Goal: Task Accomplishment & Management: Use online tool/utility

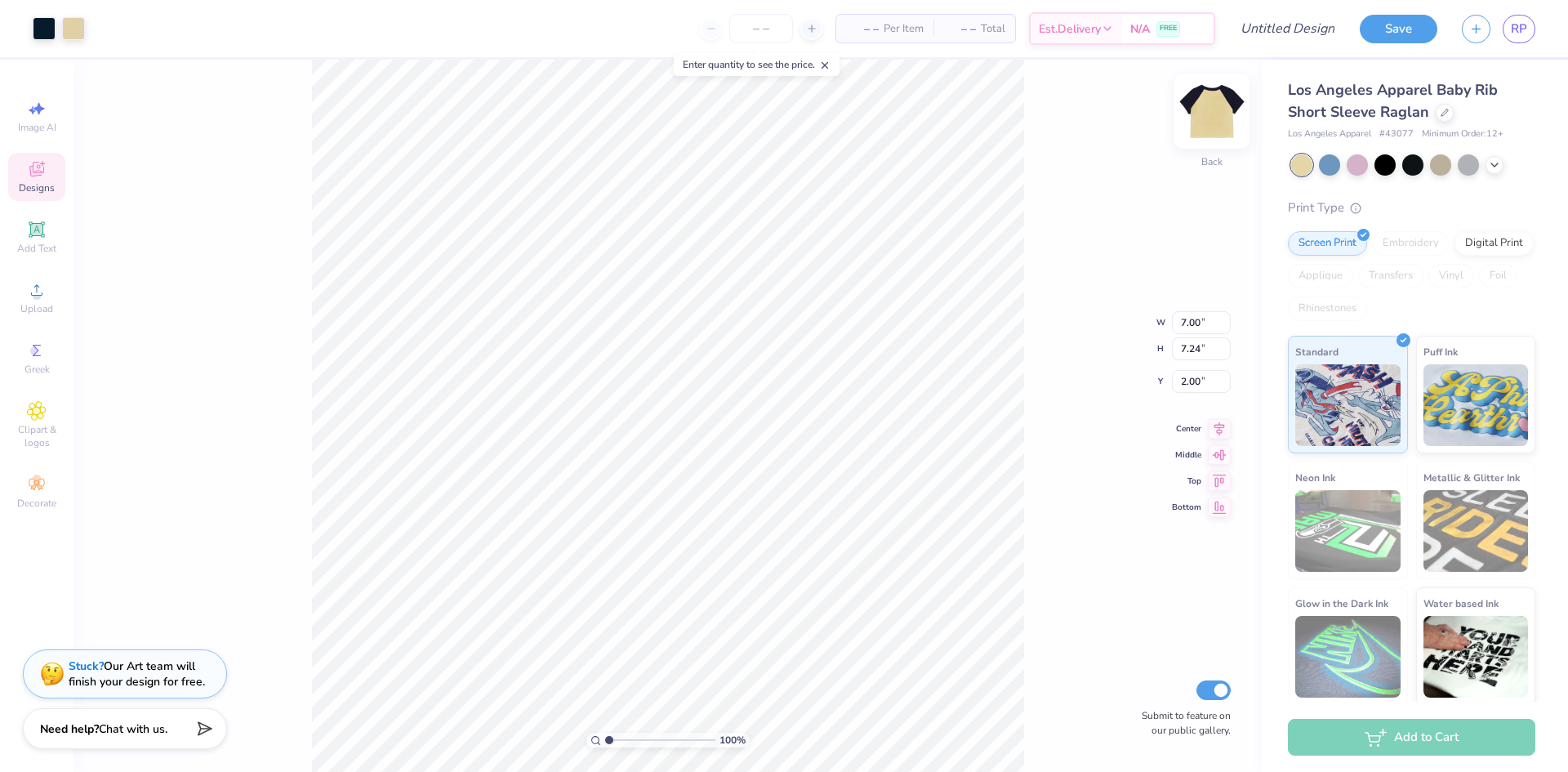
click at [1199, 113] on img at bounding box center [1212, 111] width 65 height 65
click at [1207, 122] on img at bounding box center [1212, 111] width 65 height 65
click at [1450, 114] on div at bounding box center [1445, 111] width 18 height 18
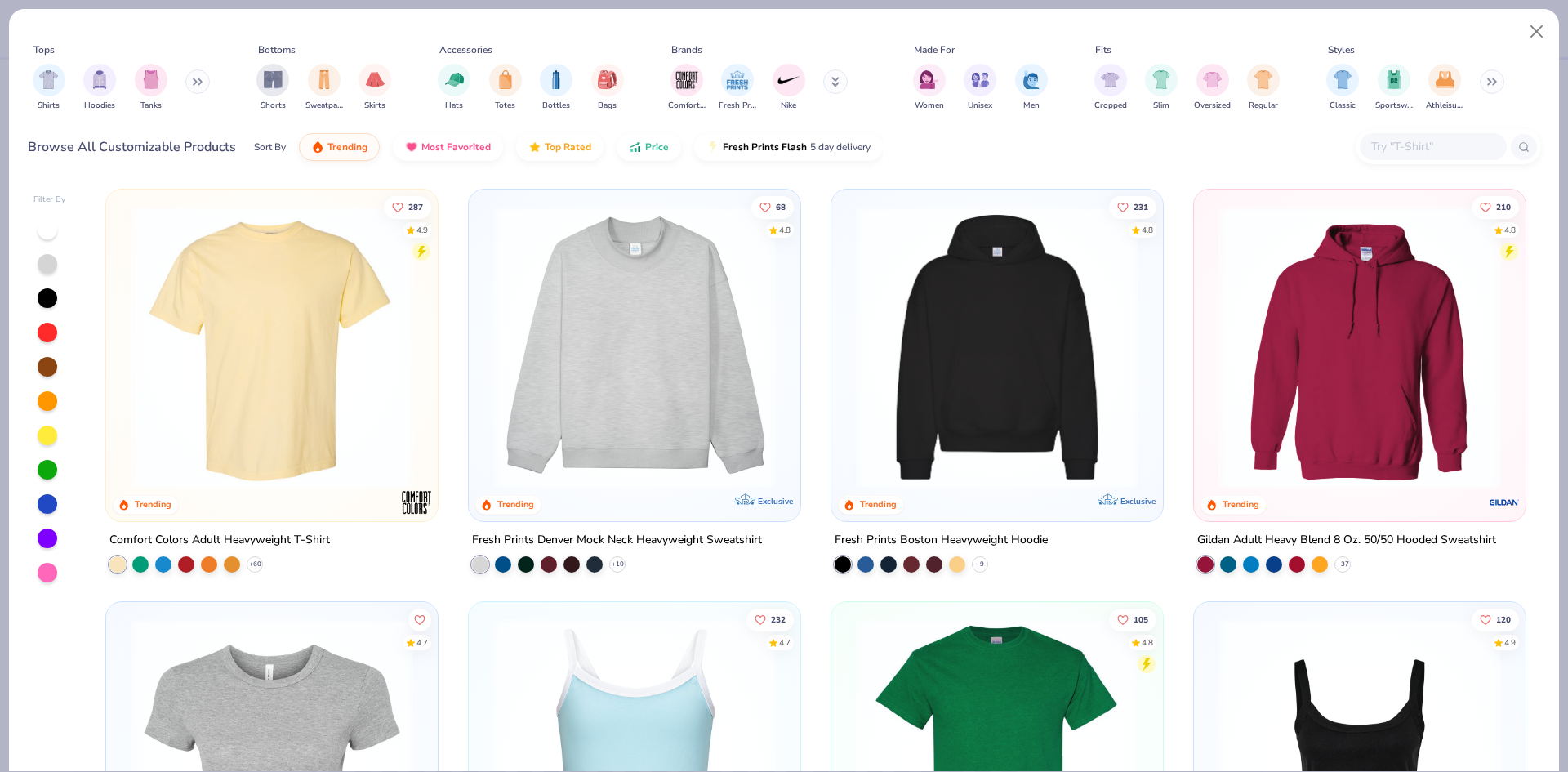
click at [270, 325] on img at bounding box center [272, 348] width 299 height 283
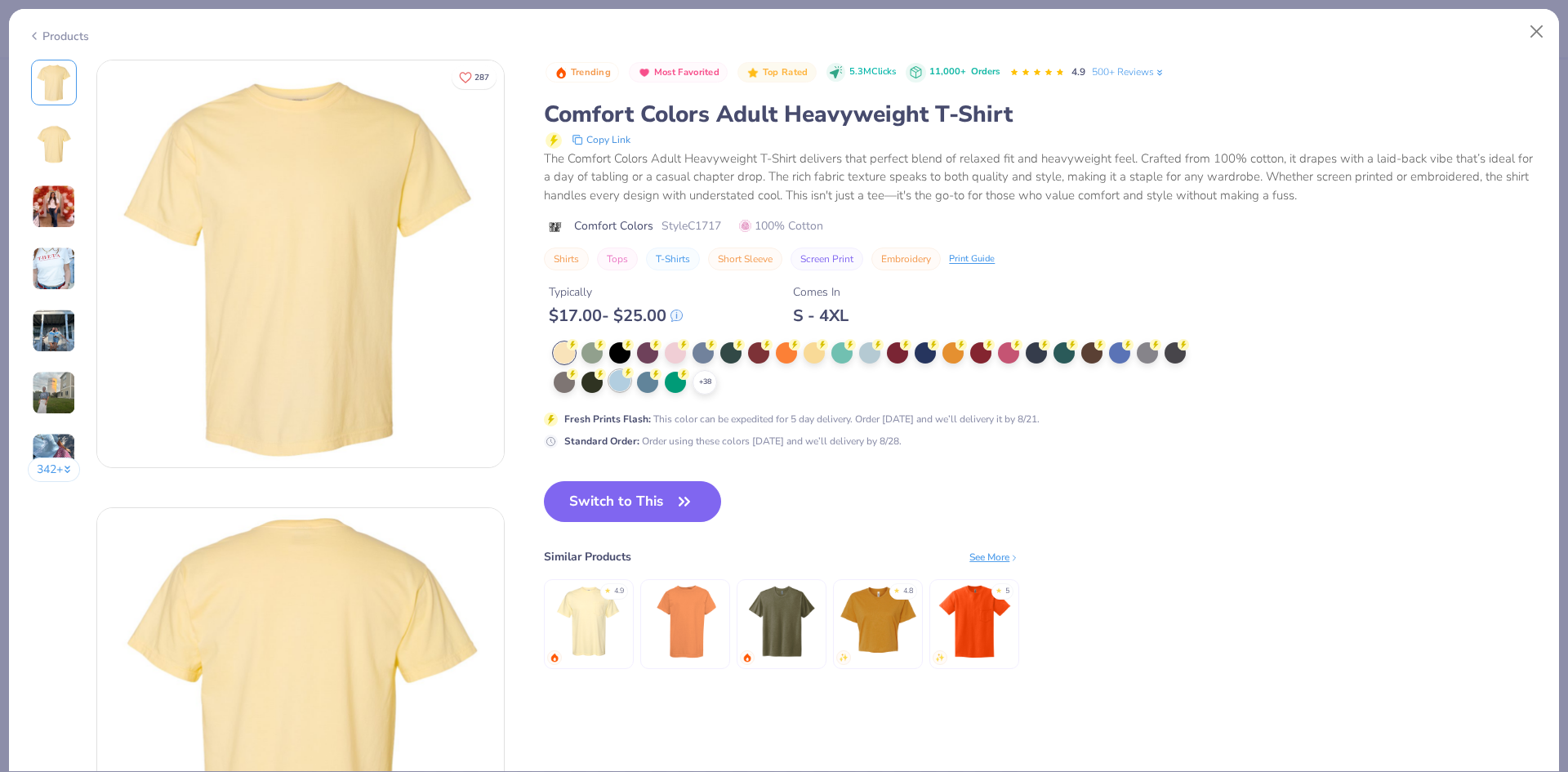
click at [626, 383] on div at bounding box center [620, 380] width 21 height 21
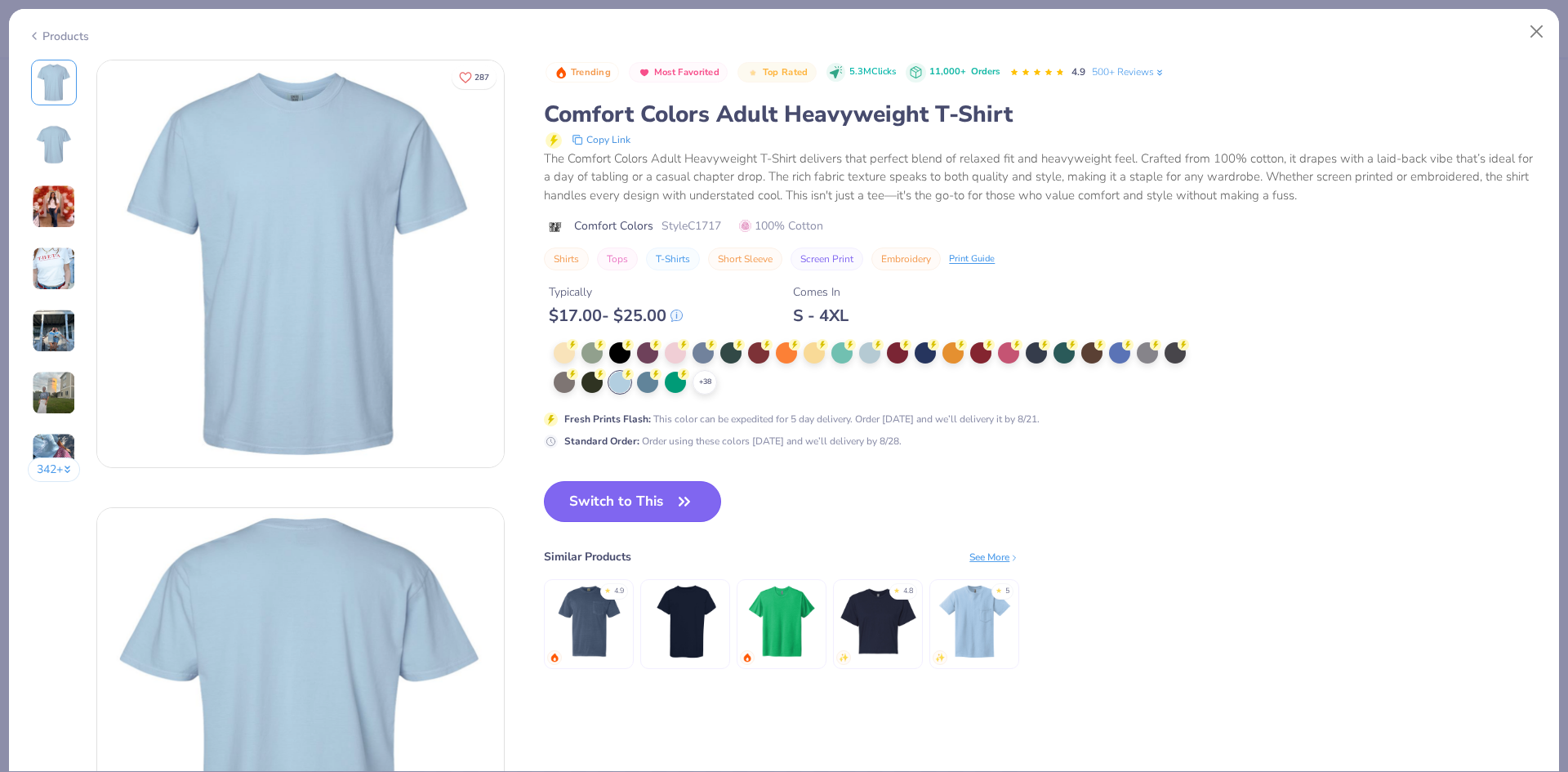
click at [600, 503] on button "Switch to This" at bounding box center [632, 501] width 177 height 41
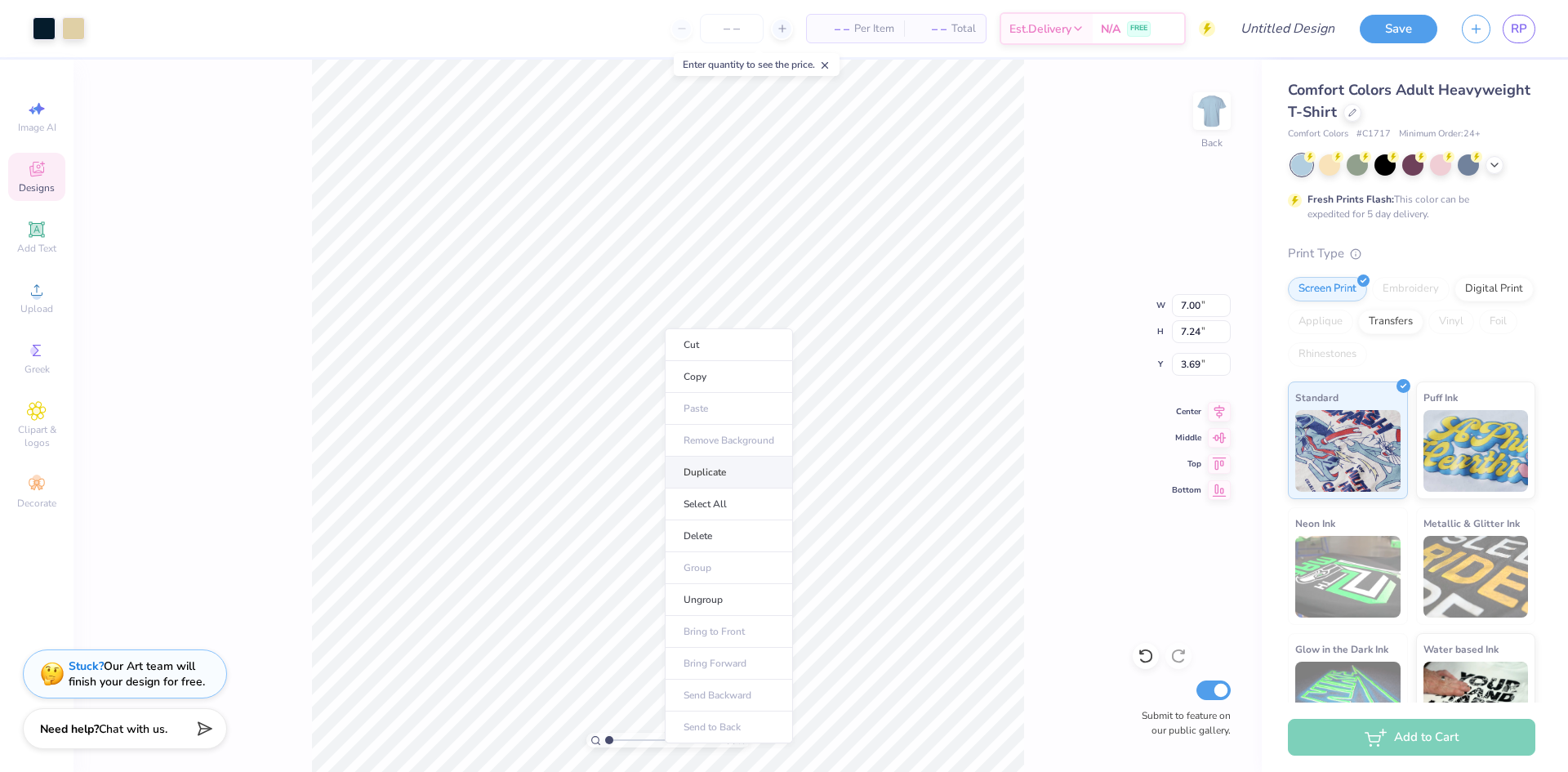
click at [718, 471] on li "Duplicate" at bounding box center [728, 472] width 128 height 32
type input "12.50"
click at [684, 371] on li "Cut" at bounding box center [682, 369] width 128 height 33
click at [1207, 119] on img at bounding box center [1212, 111] width 65 height 65
click at [1201, 128] on div at bounding box center [1212, 111] width 38 height 38
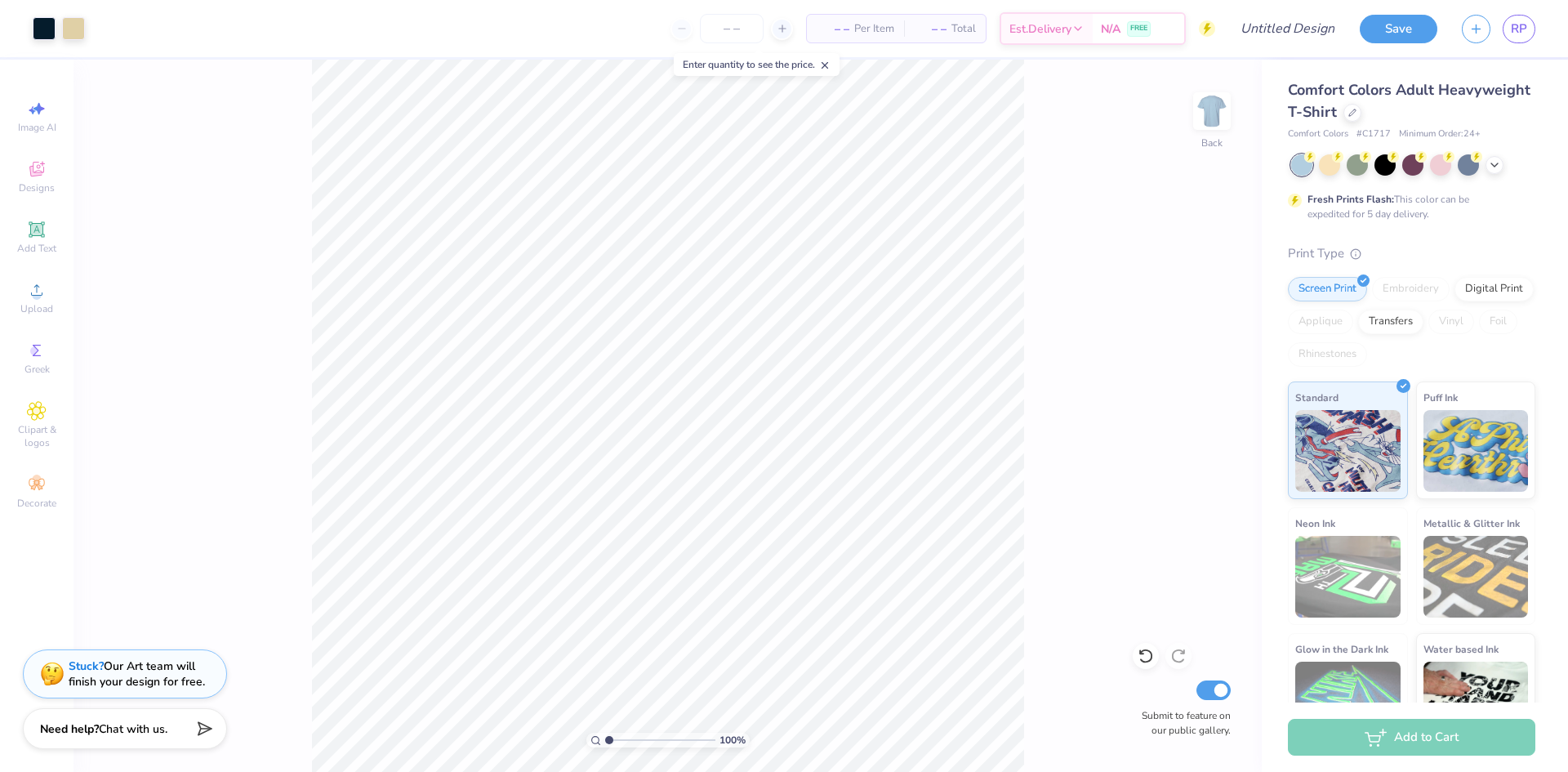
click at [1200, 128] on img at bounding box center [1212, 111] width 33 height 33
click at [649, 384] on li "Paste" at bounding box center [682, 387] width 128 height 32
type input "3.44"
type input "11.22"
type input "11.61"
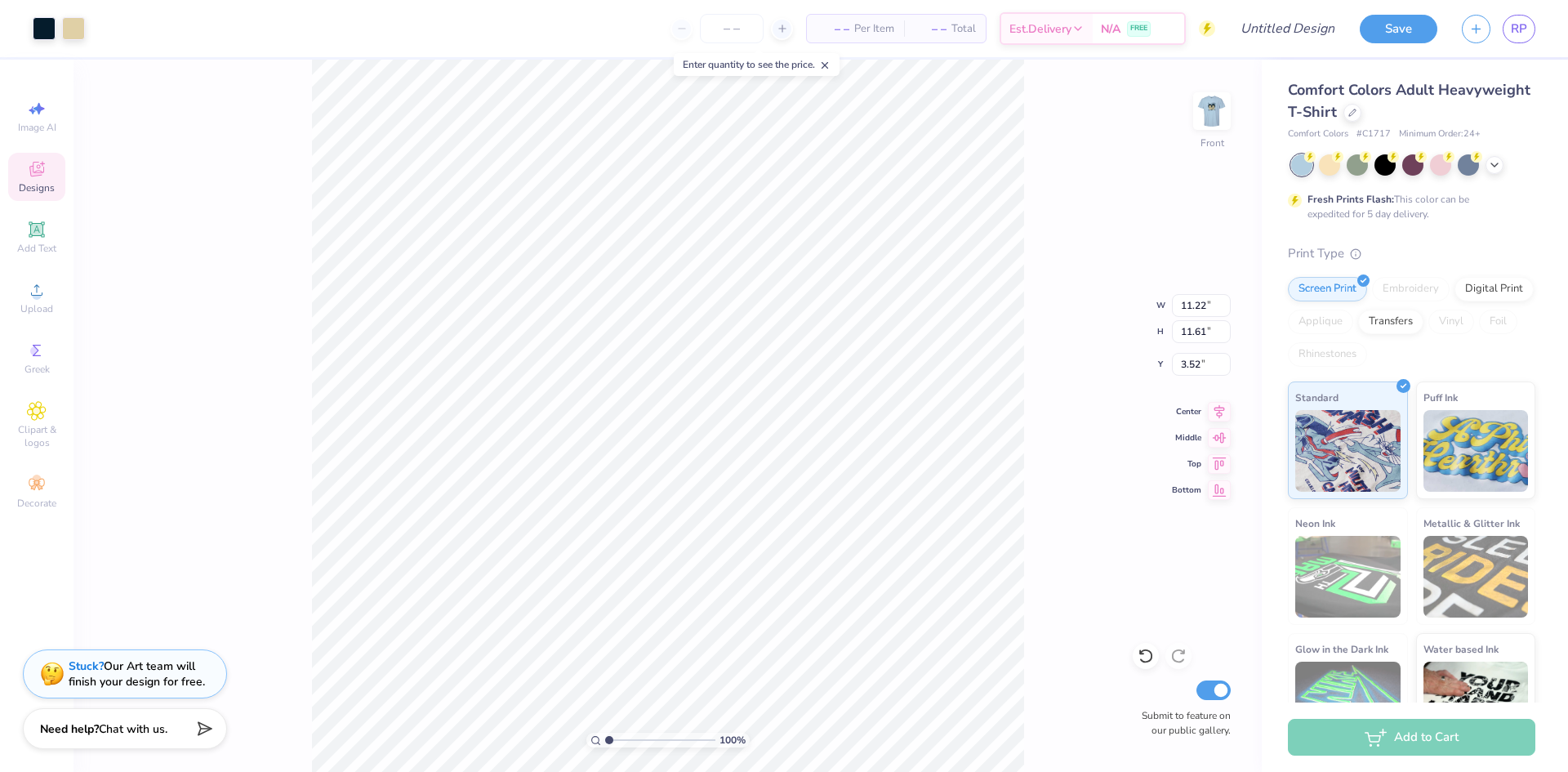
type input "3.80"
type input "12.19"
type input "12.61"
type input "3.75"
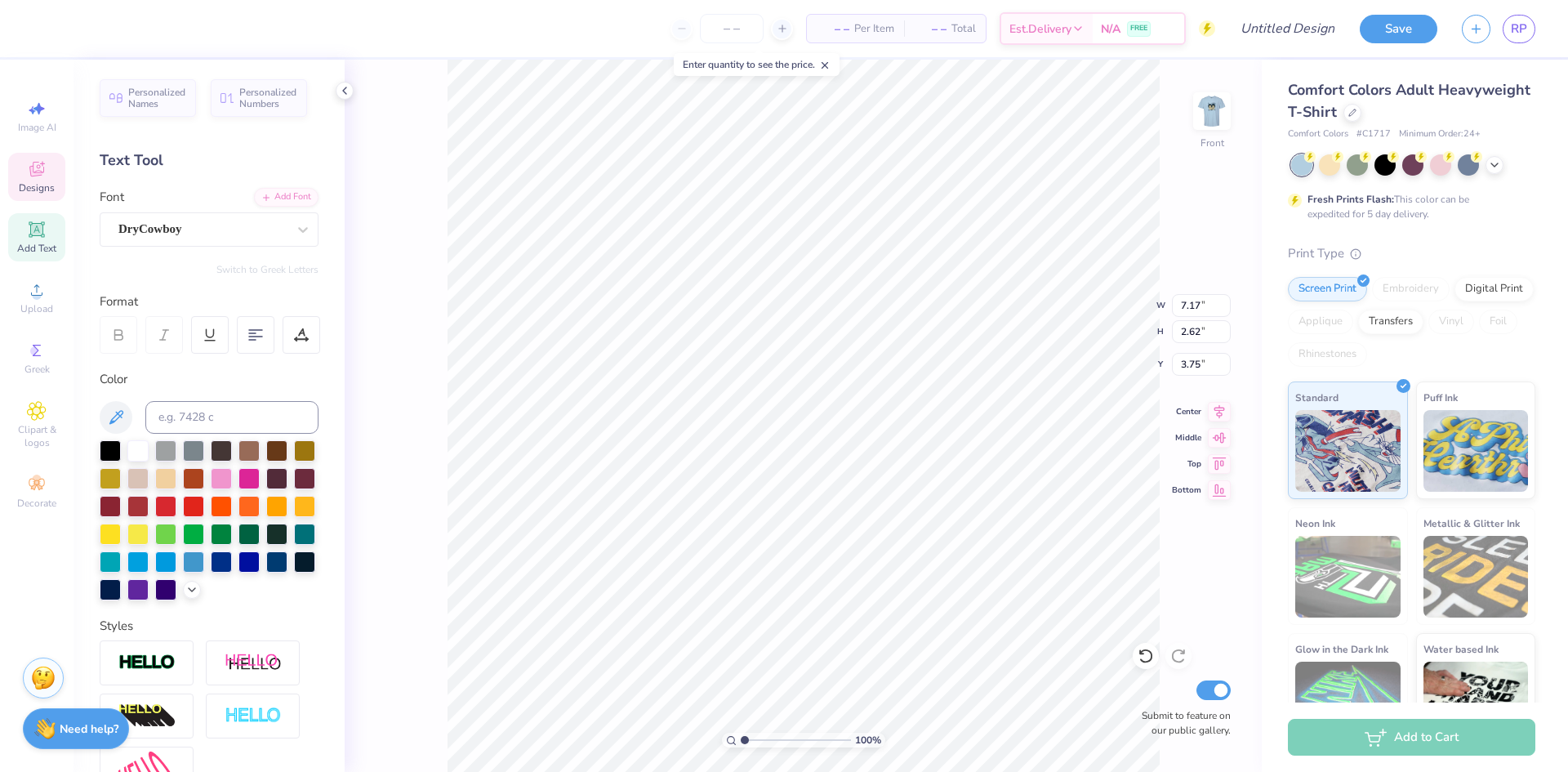
scroll to position [13, 3]
type textarea "VCU HEALTH"
type input "3.31"
type input "0.83"
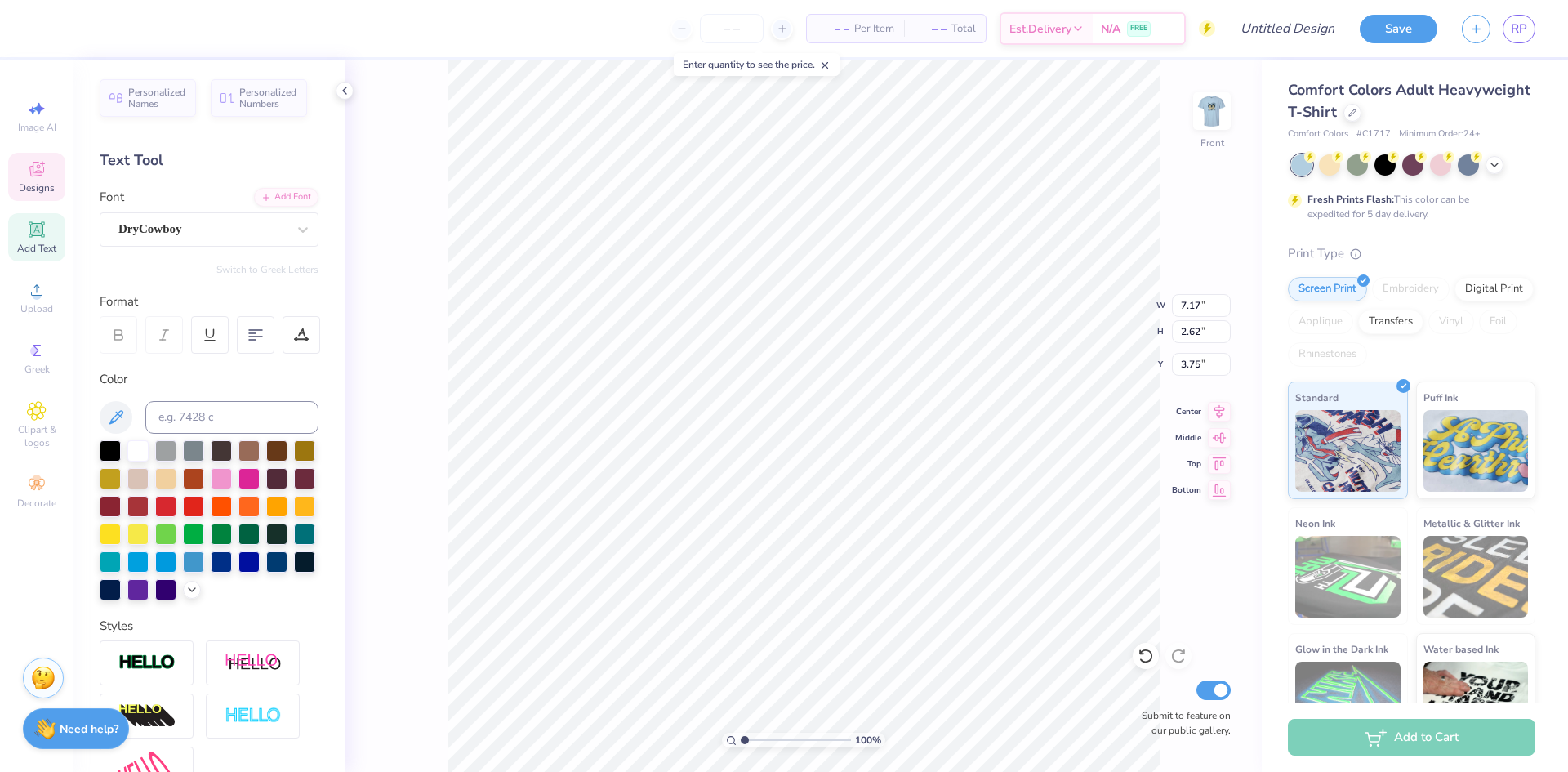
type input "15.53"
type input "12.42"
type input "3.82"
type input "3.23"
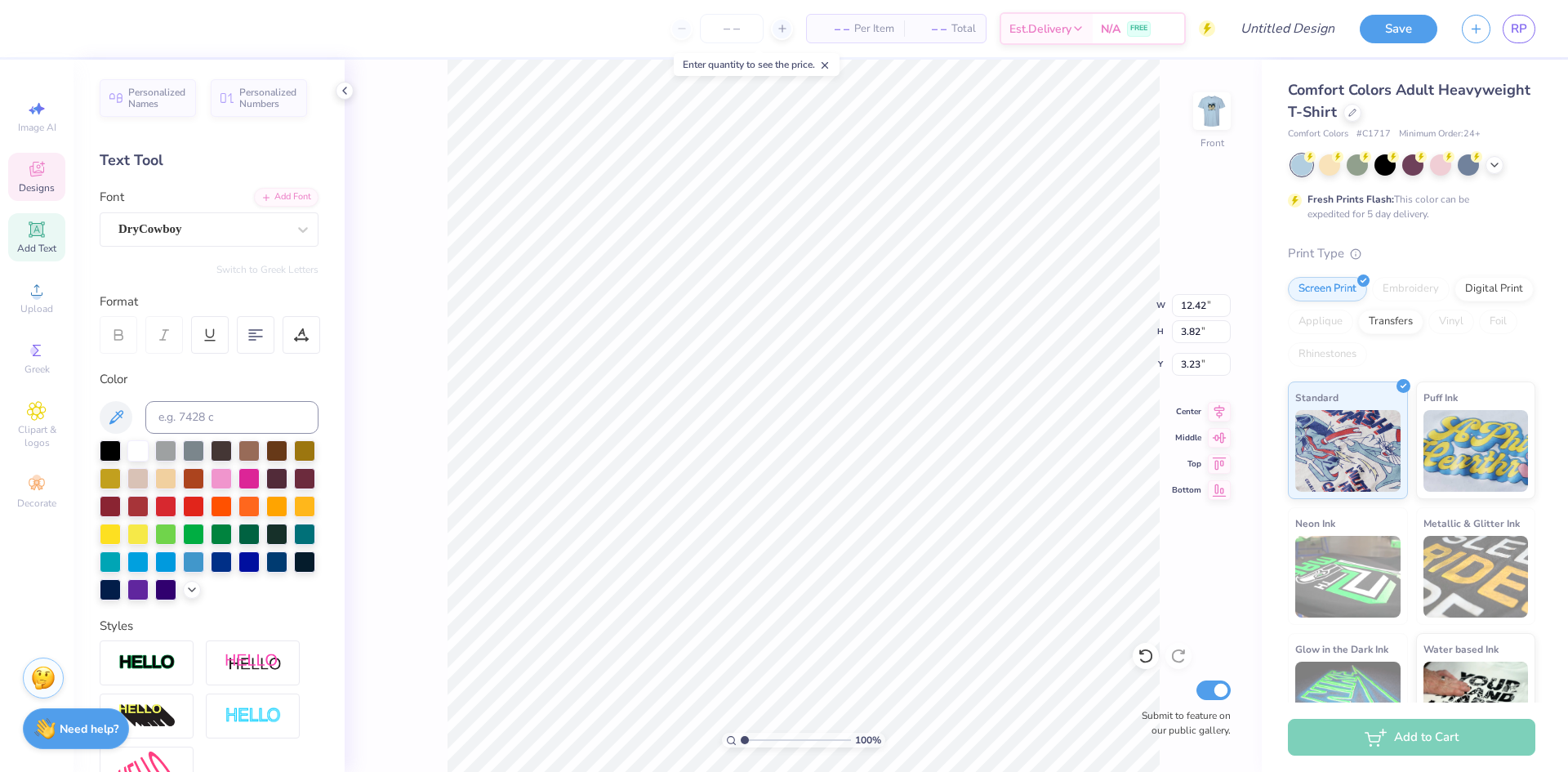
scroll to position [13, 2]
type textarea "VCU"
type input "1.41"
type input "0.84"
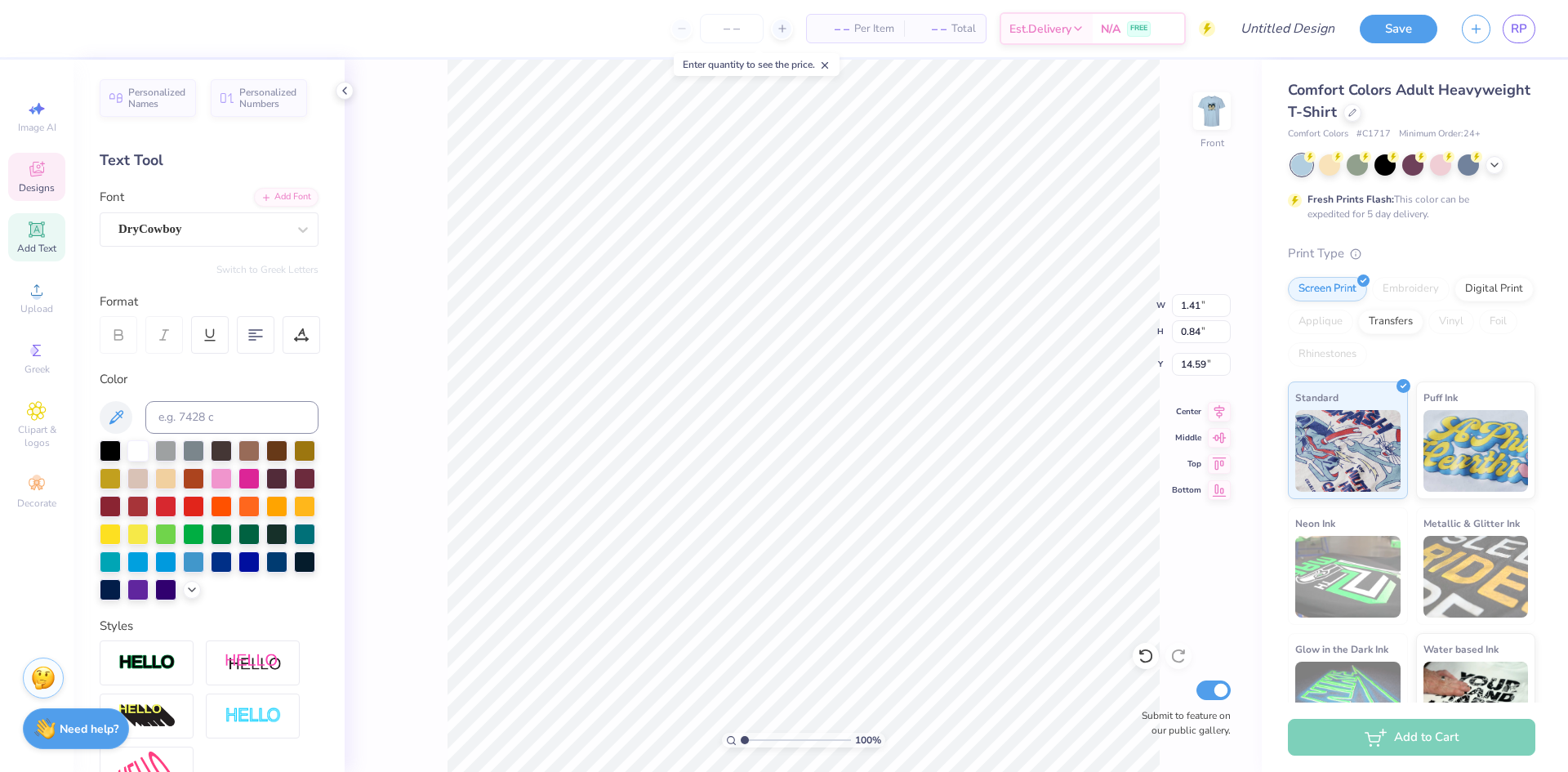
type input "14.59"
type input "3.31"
type input "0.83"
type input "15.53"
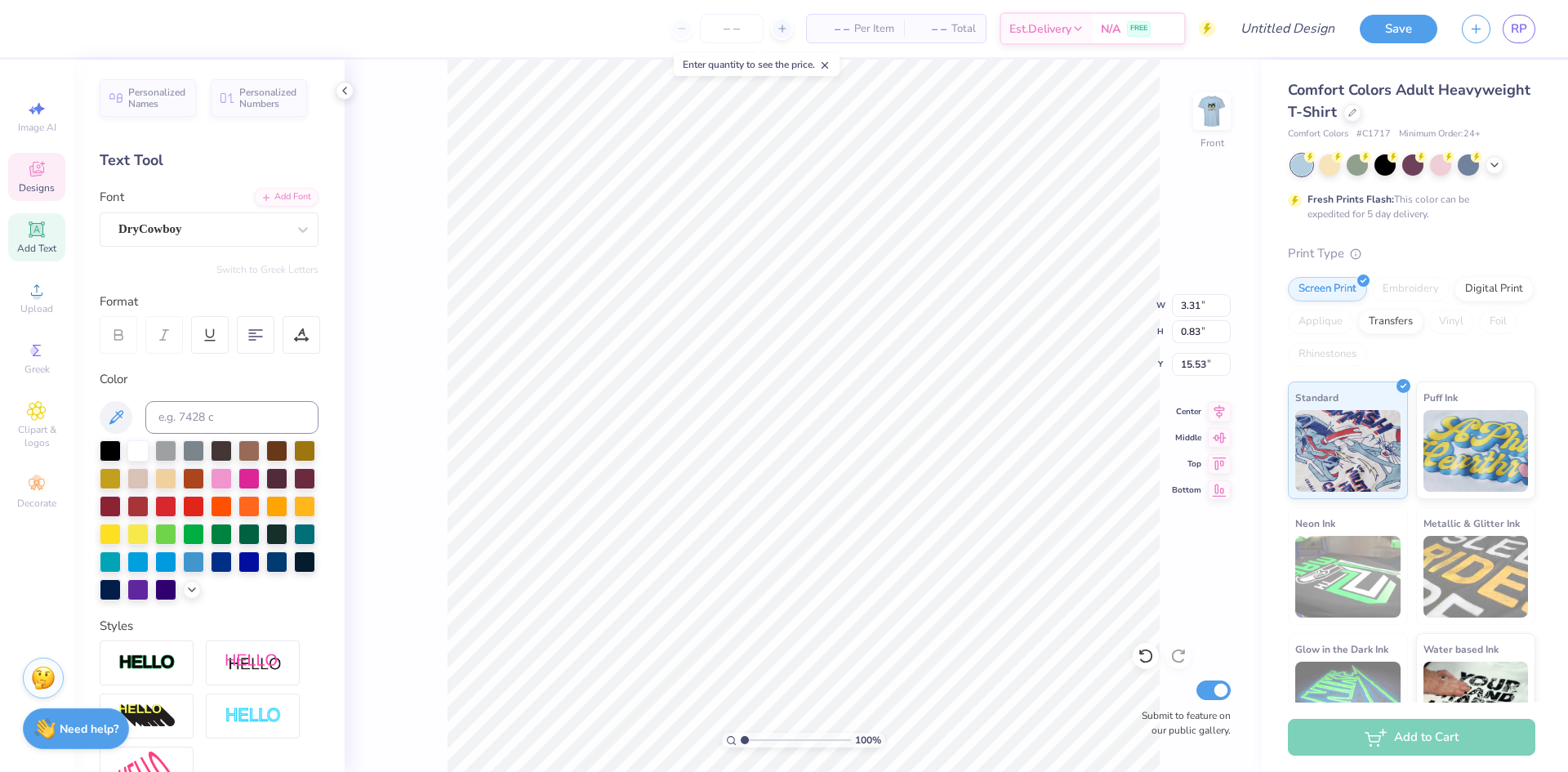
type input "1.41"
type input "0.84"
type input "14.59"
type textarea "NURSES"
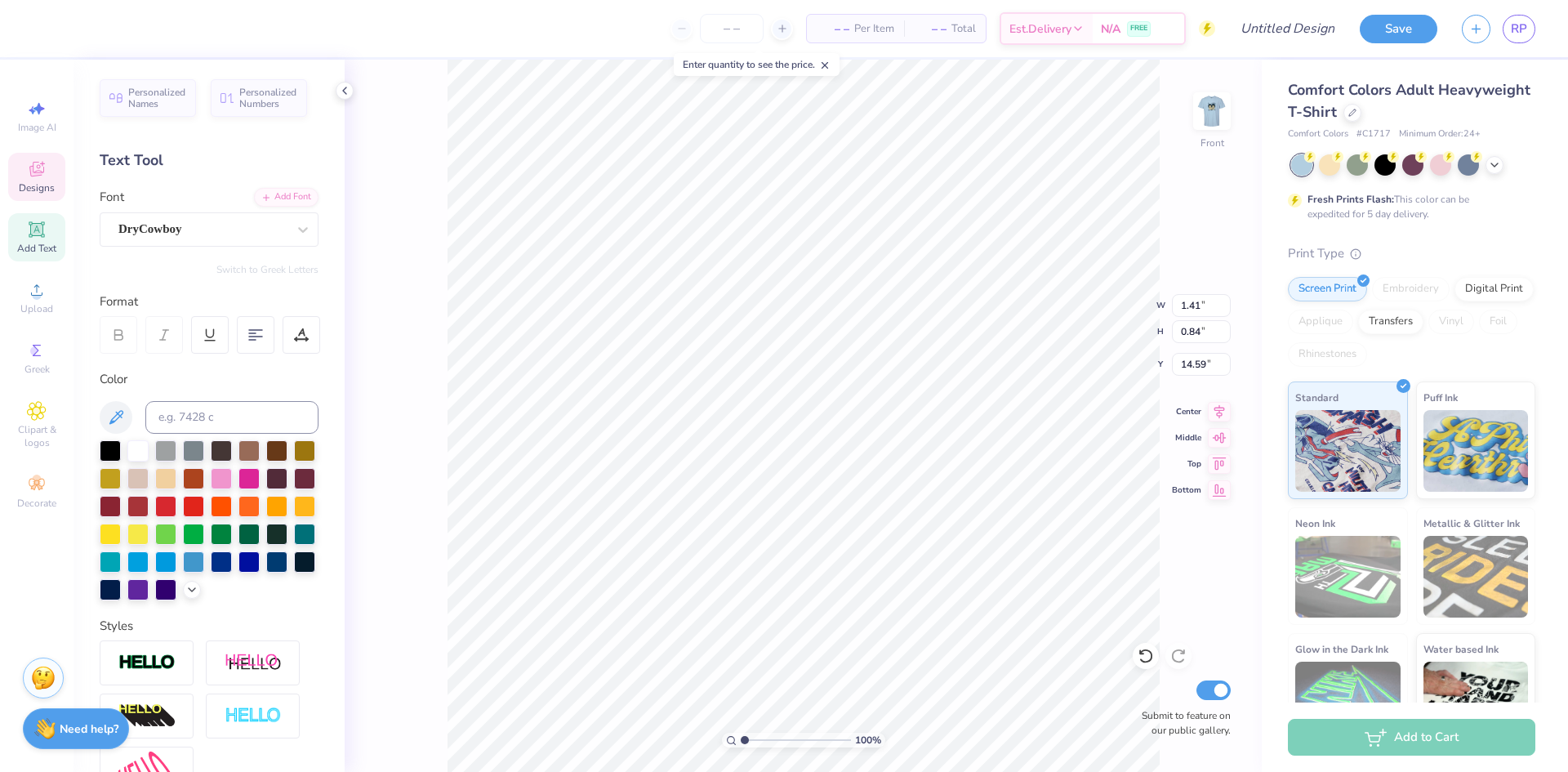
type input "3.31"
type input "0.83"
type input "15.53"
type textarea "WEEK"
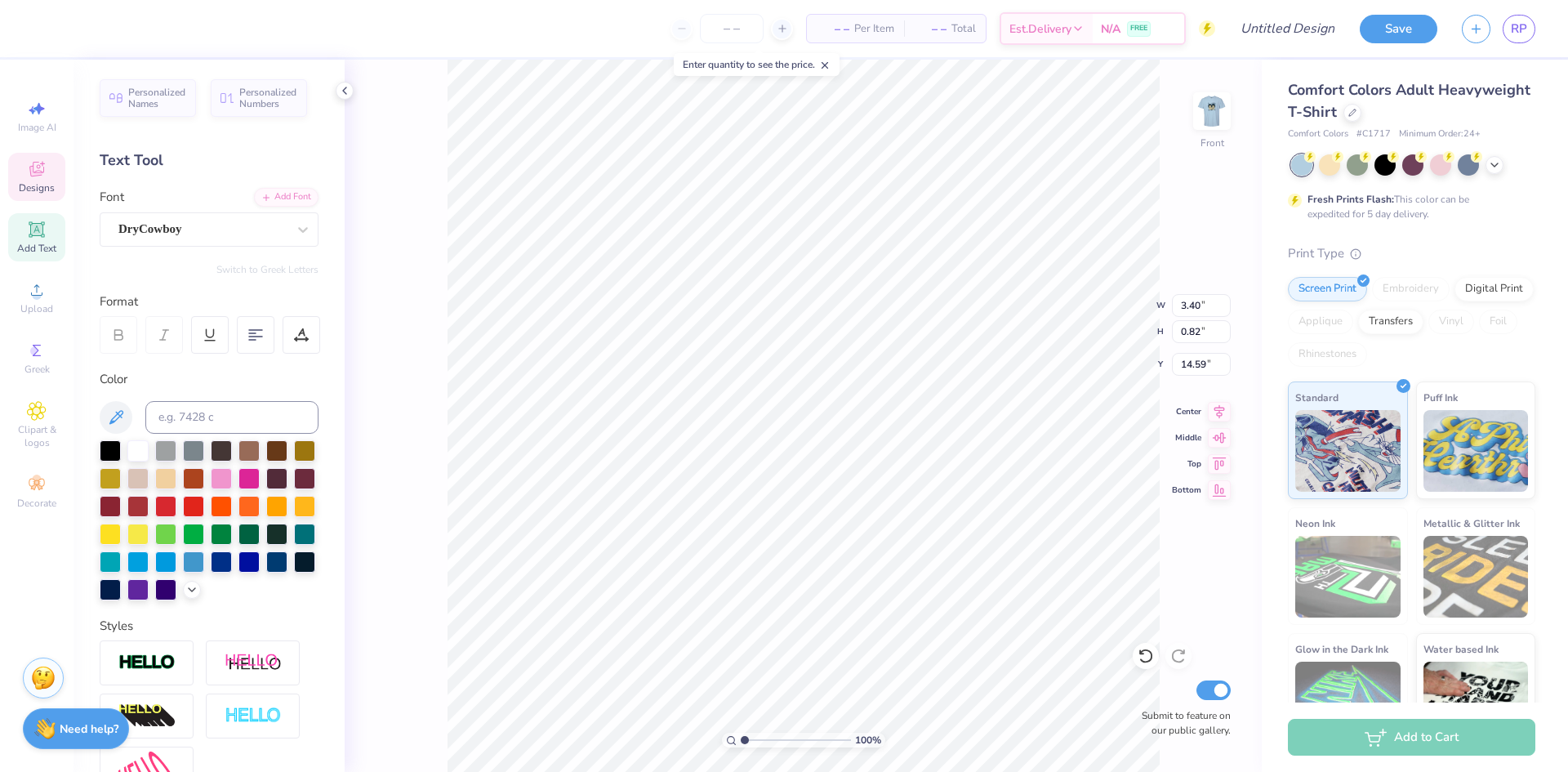
type input "3.40"
type input "0.82"
type input "15.29"
type textarea "26"
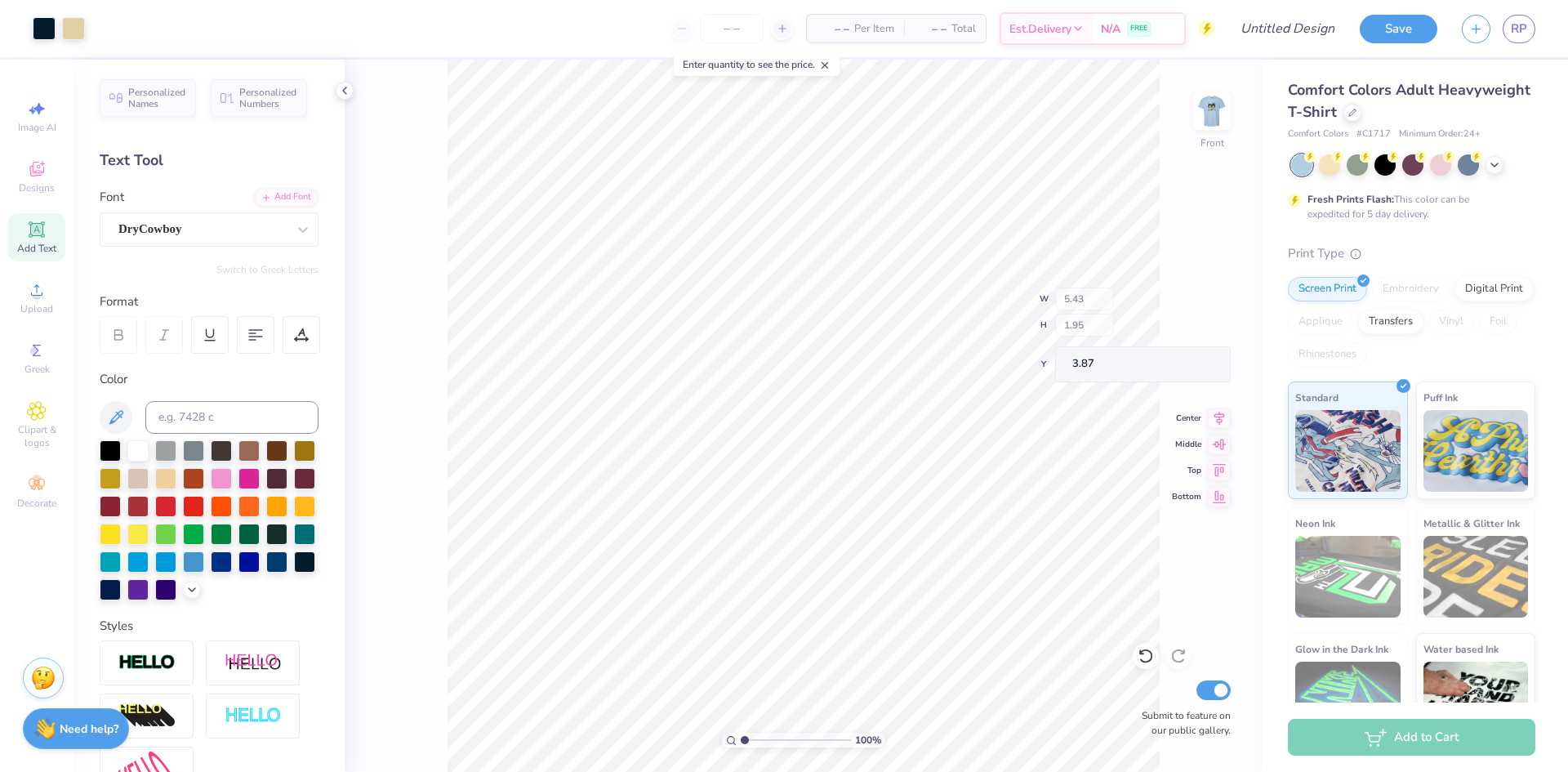
type input "3.87"
click at [1218, 123] on img at bounding box center [1212, 111] width 65 height 65
type input "10.25"
type input "10.08"
type input "10.42"
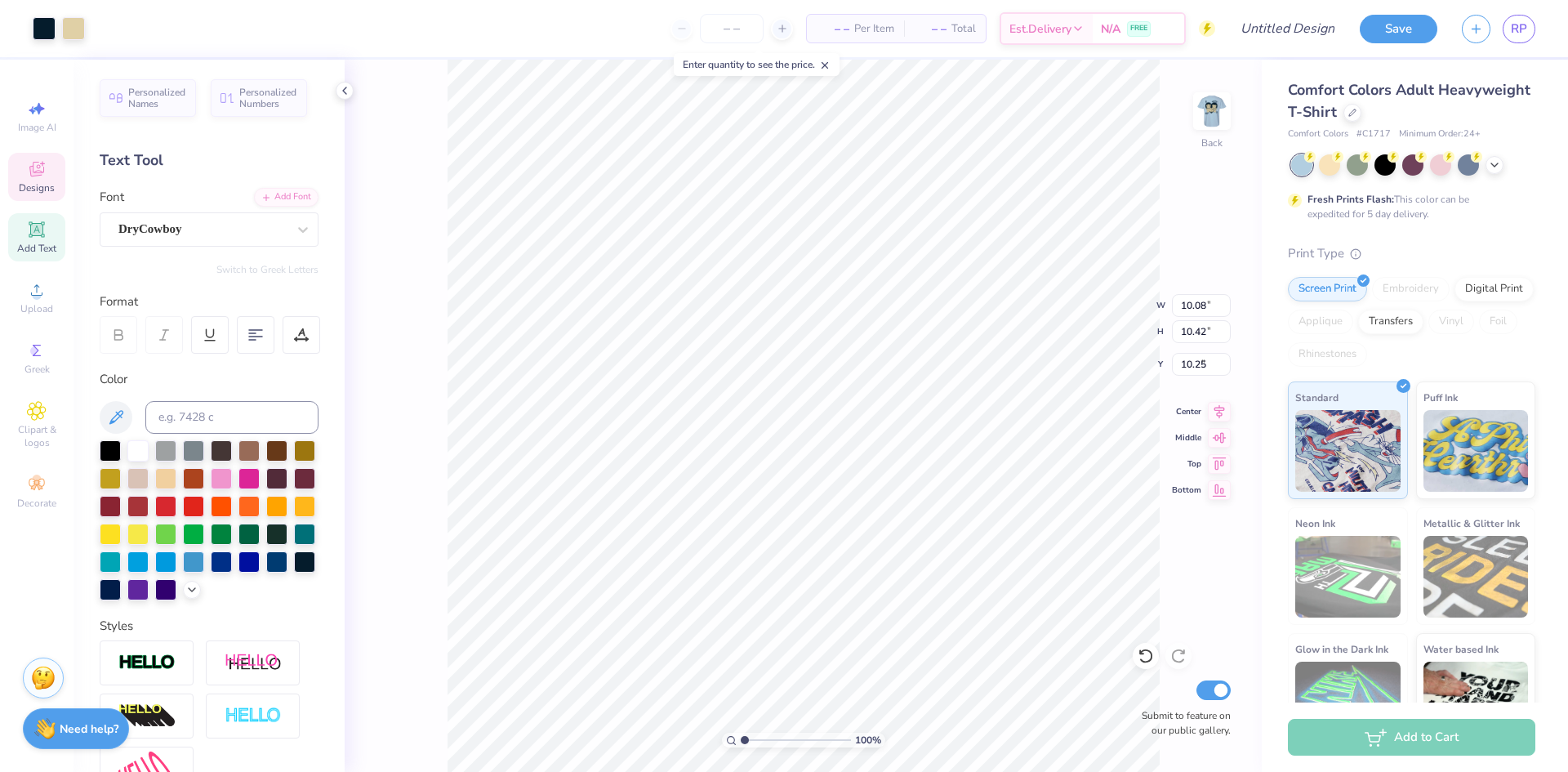
type input "7.07"
type input "3.30"
type input "1.16"
type input "4.27"
type input "9.48"
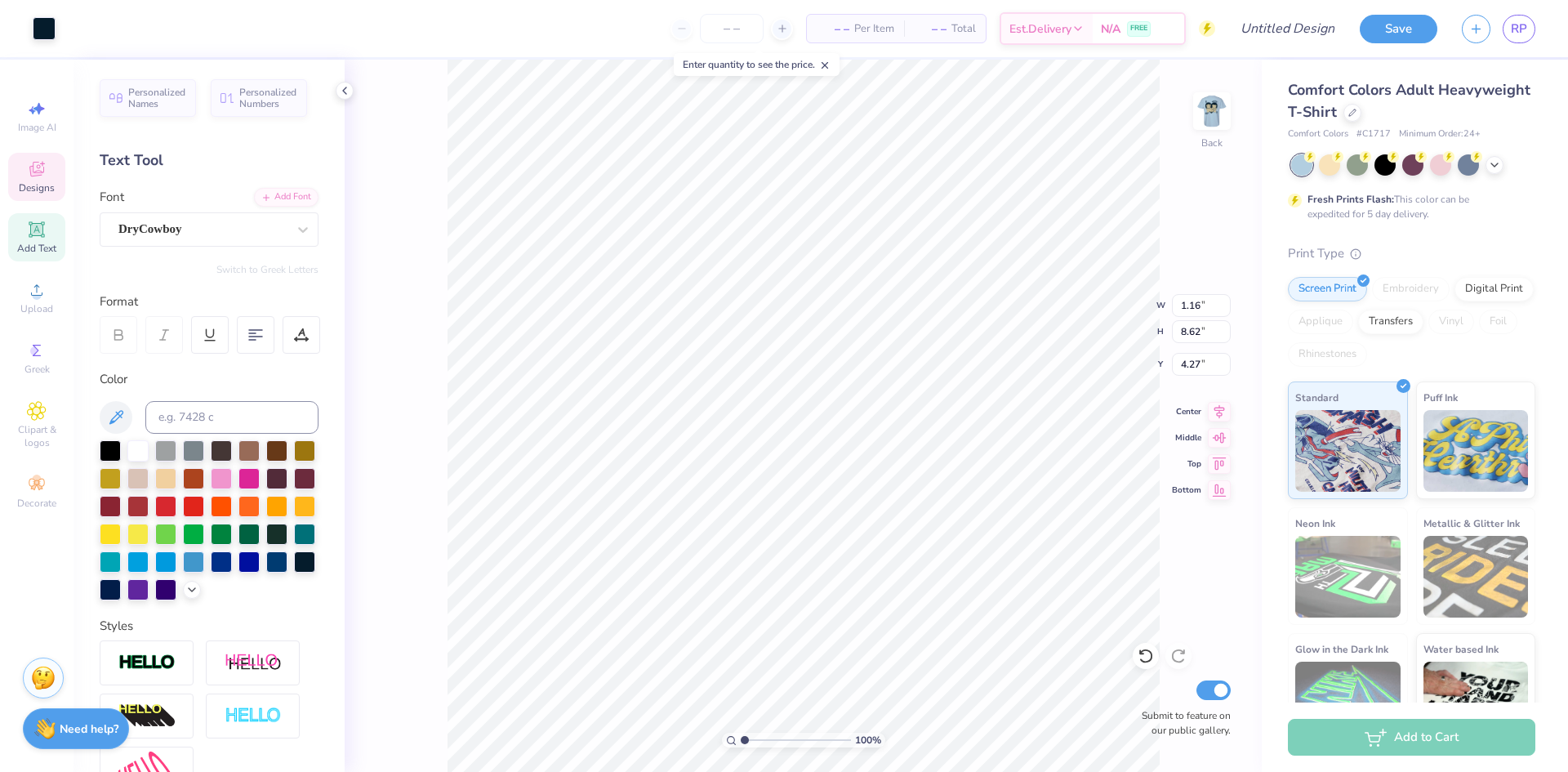
type input "8.62"
type input "8.66"
type input "0.90"
type input "0.72"
type input "7.14"
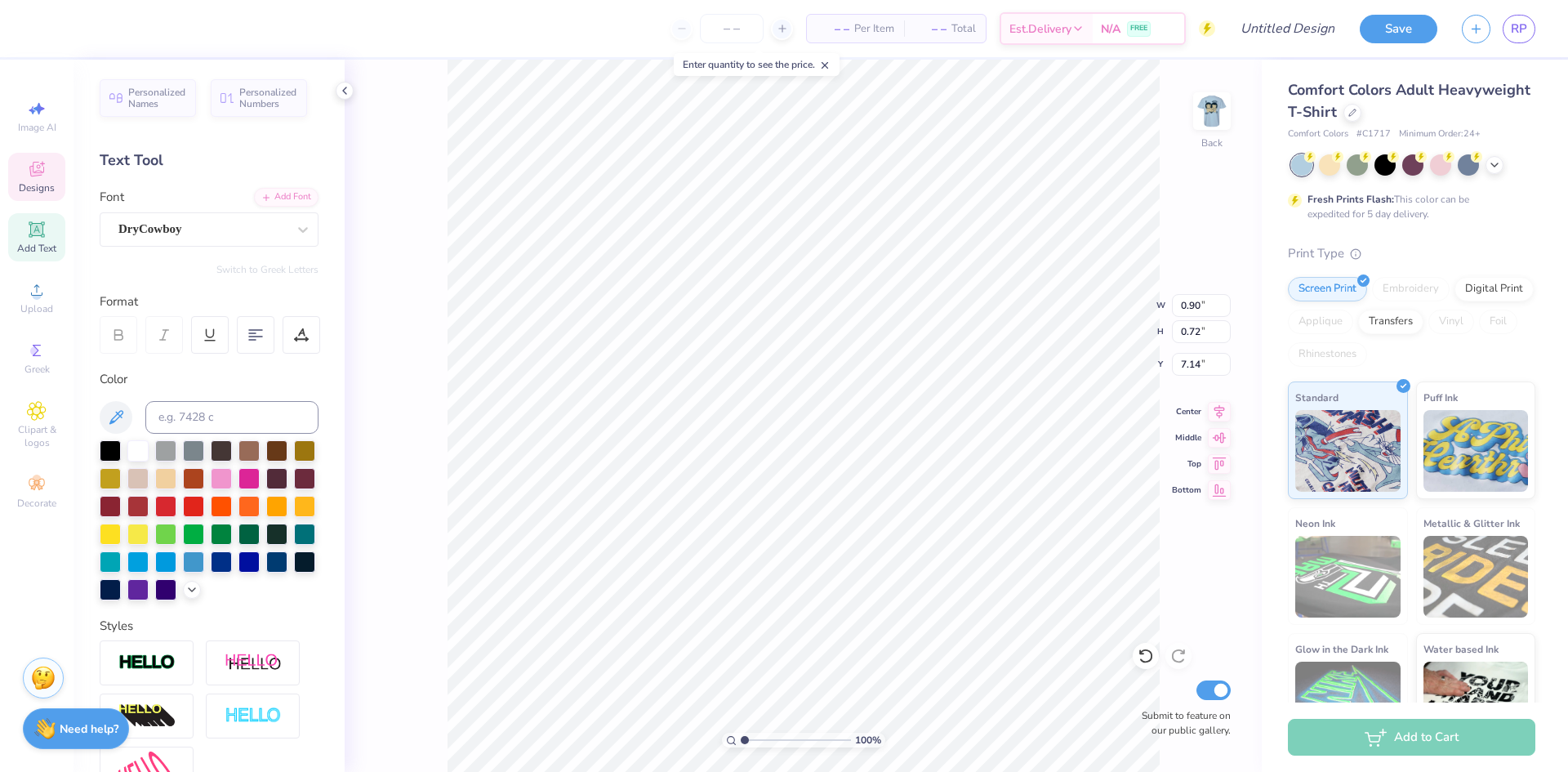
type input "2.74"
type input "0.69"
type input "3.30"
type textarea "VCU HEALTH"
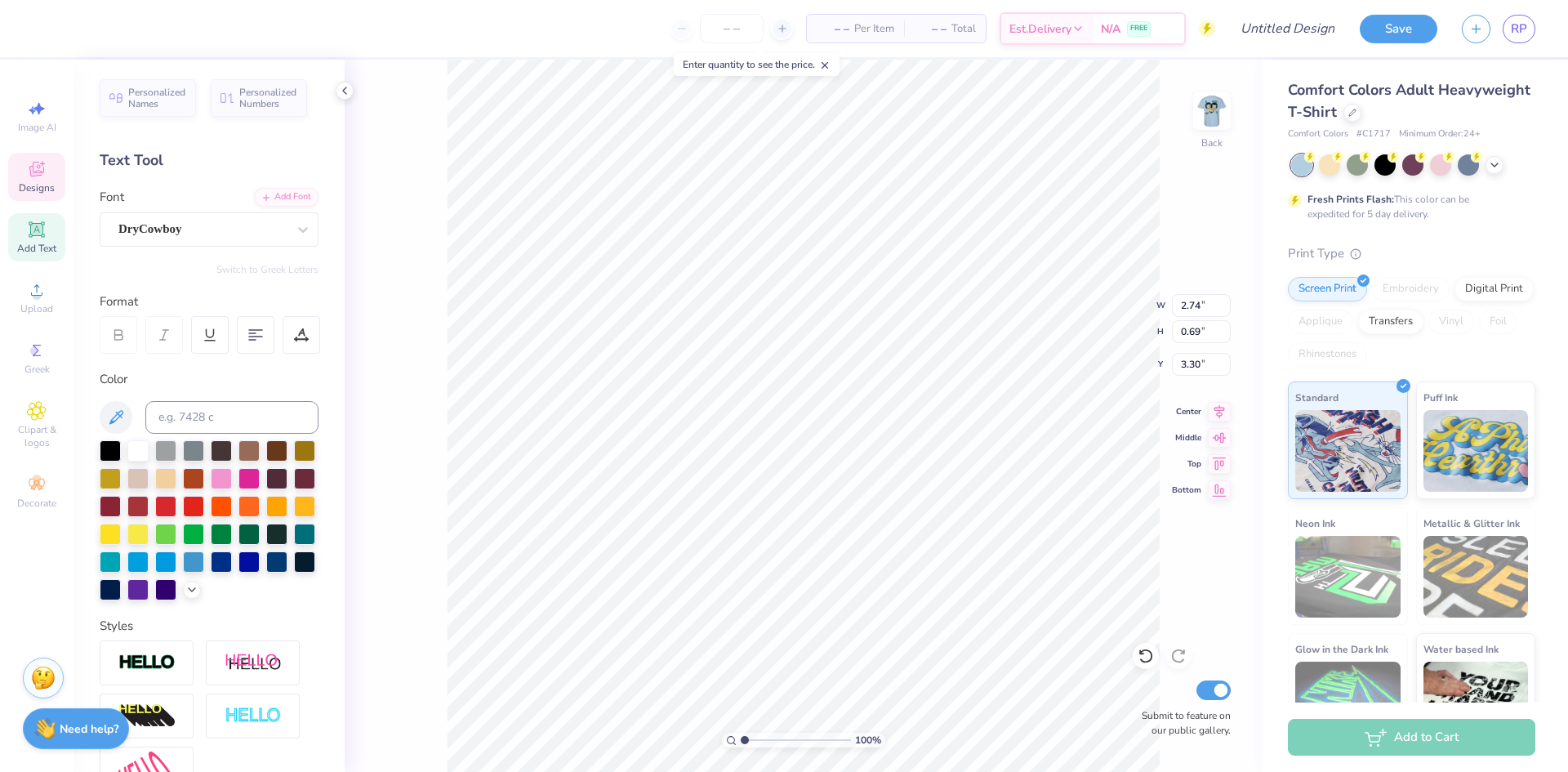
scroll to position [14, 3]
type input "1.16"
type input "5.73"
type input "2.95"
type input "1.73"
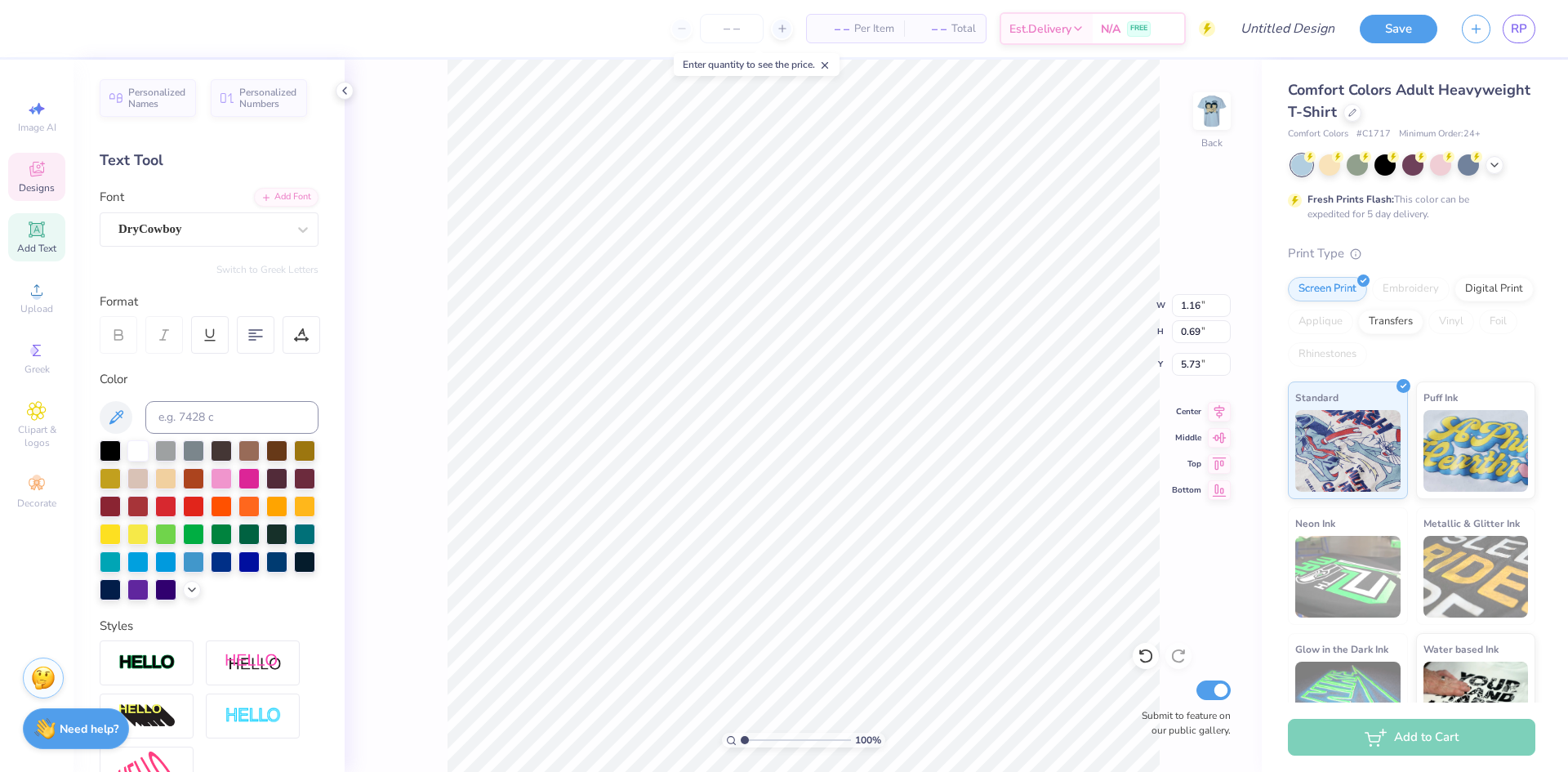
type input "2.78"
click at [257, 337] on 380 at bounding box center [256, 337] width 13 height 0
type input "2.93"
type input "3.58"
type input "1.16"
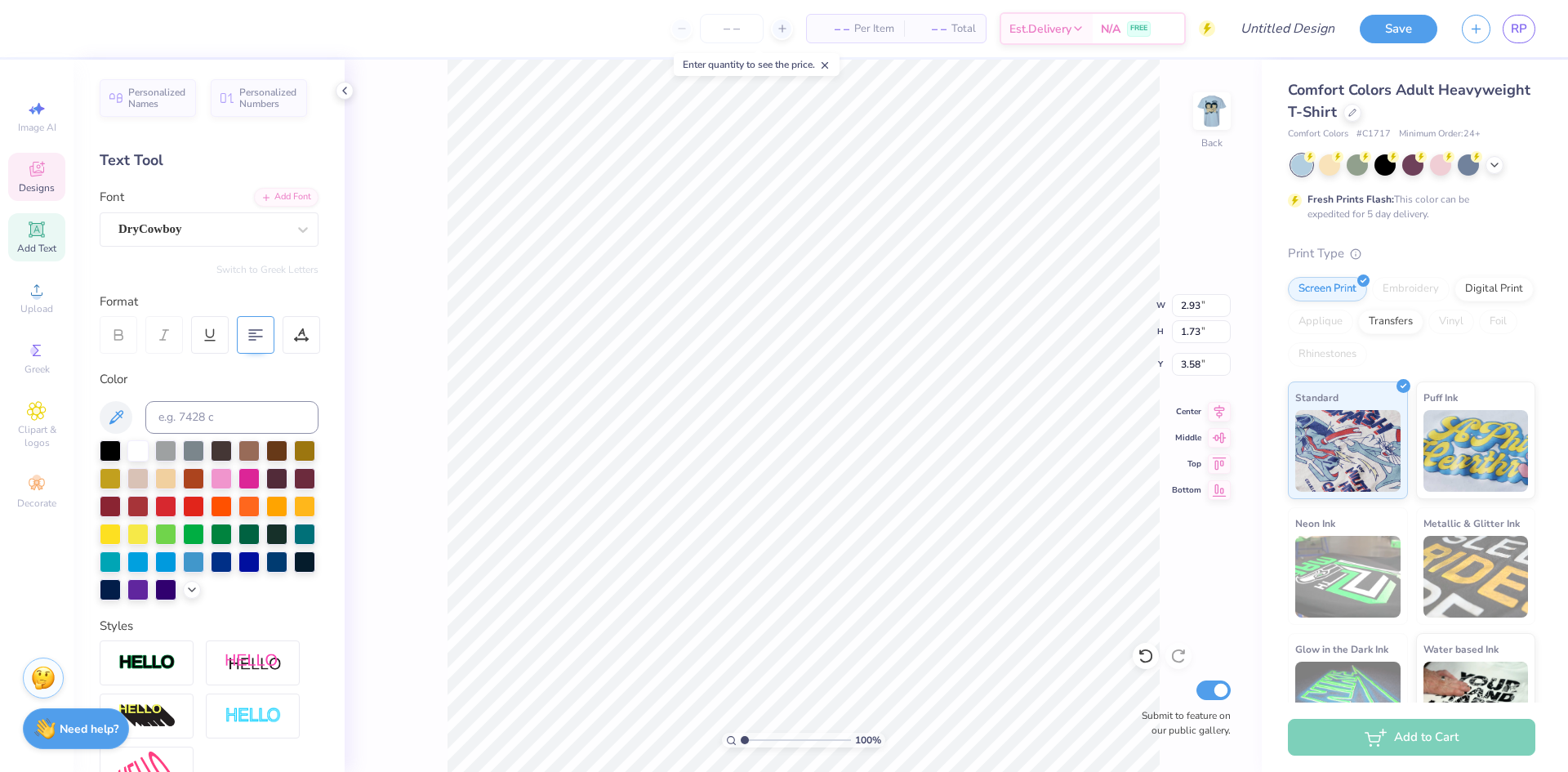
type input "0.69"
type input "5.73"
click at [1220, 122] on img at bounding box center [1212, 111] width 65 height 65
type input "3.40"
type input "0.82"
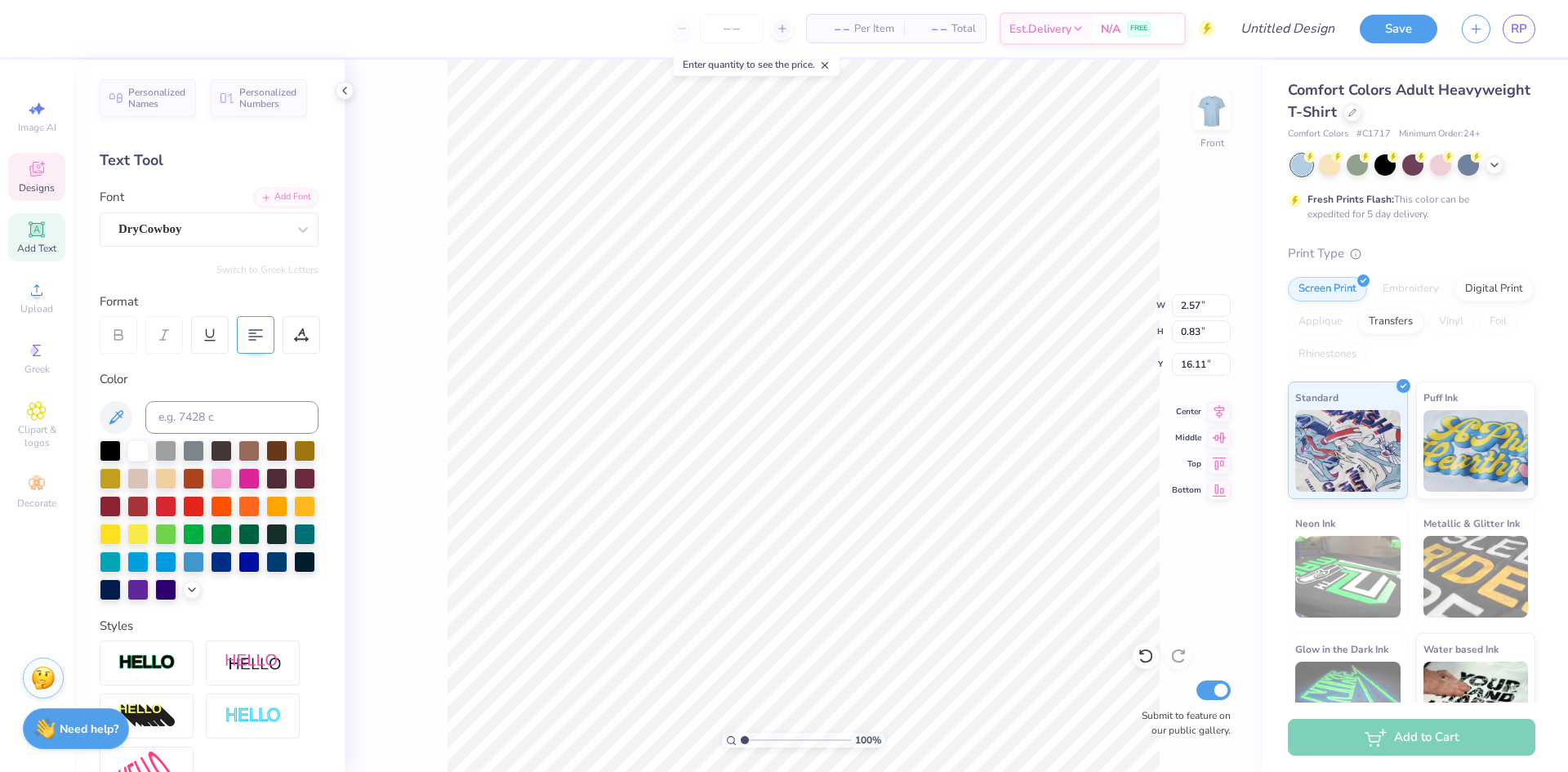
type input "15.29"
type textarea "I cant bear to imagine this place without you!"
type input "11.06"
type input "2.37"
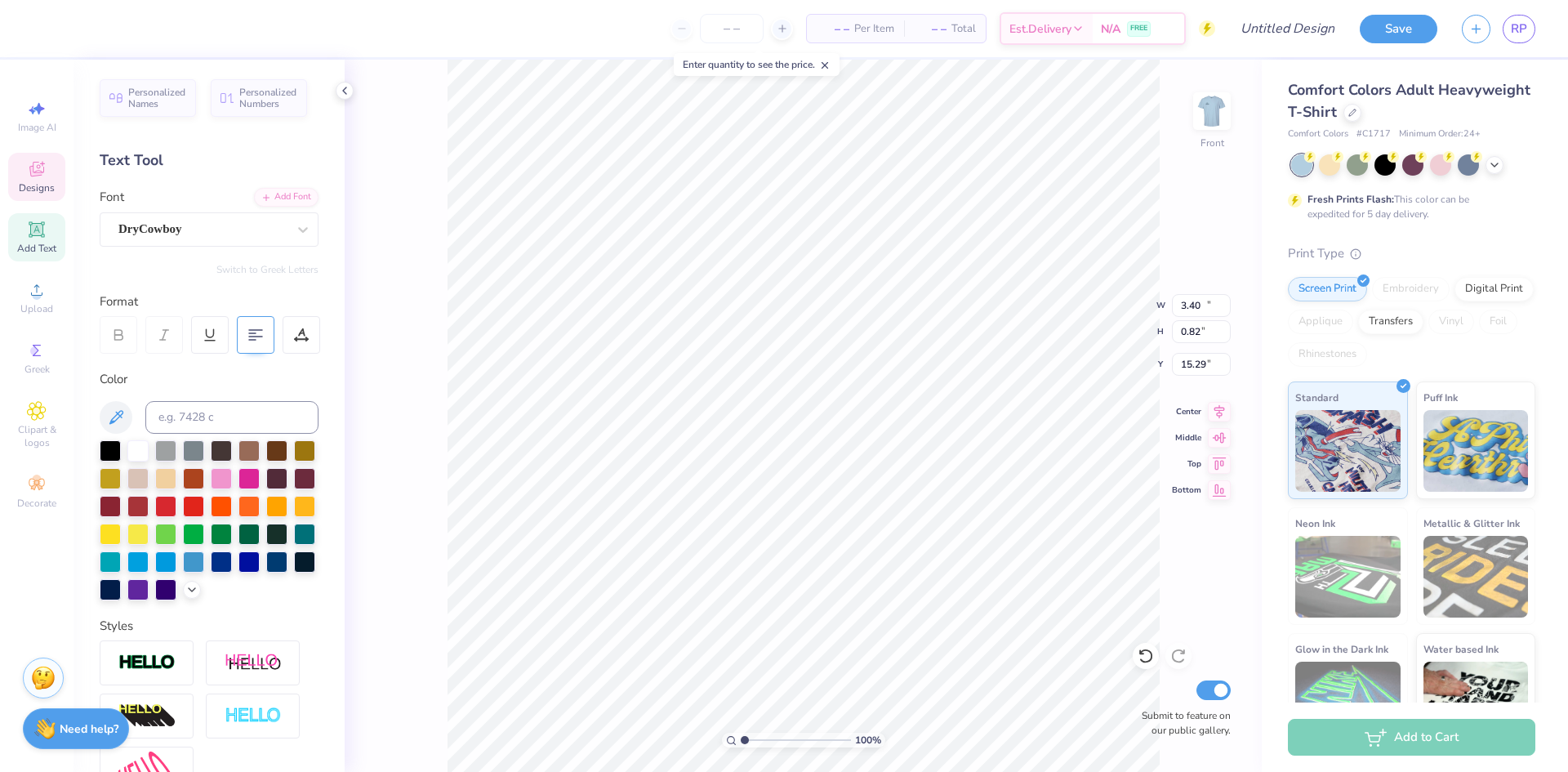
type input "14.51"
type input "2.57"
type input "0.83"
type input "16.11"
type input "16.36"
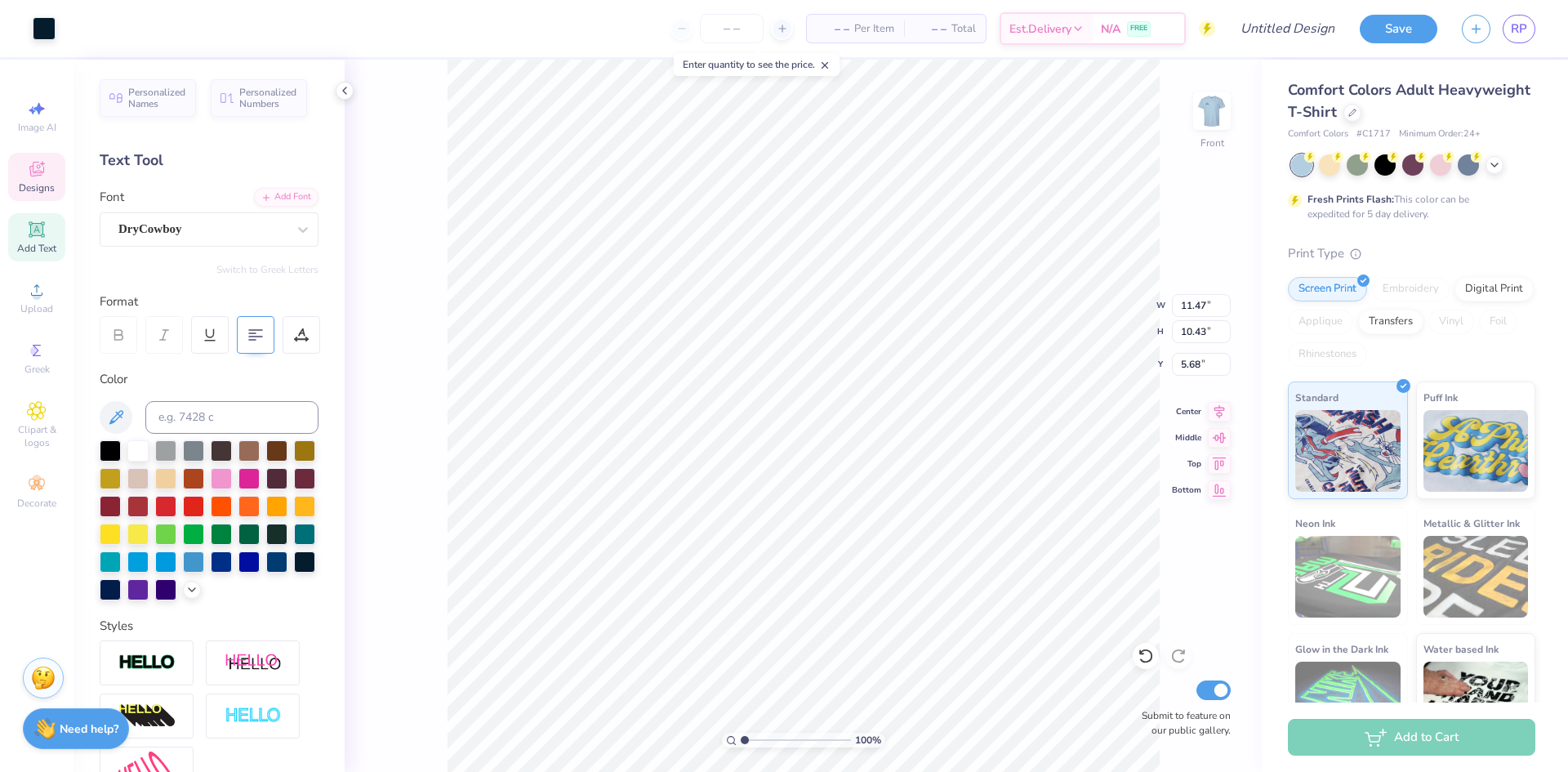
type input "11.47"
type input "10.43"
type input "5.68"
type input "1.09"
type input "0.87"
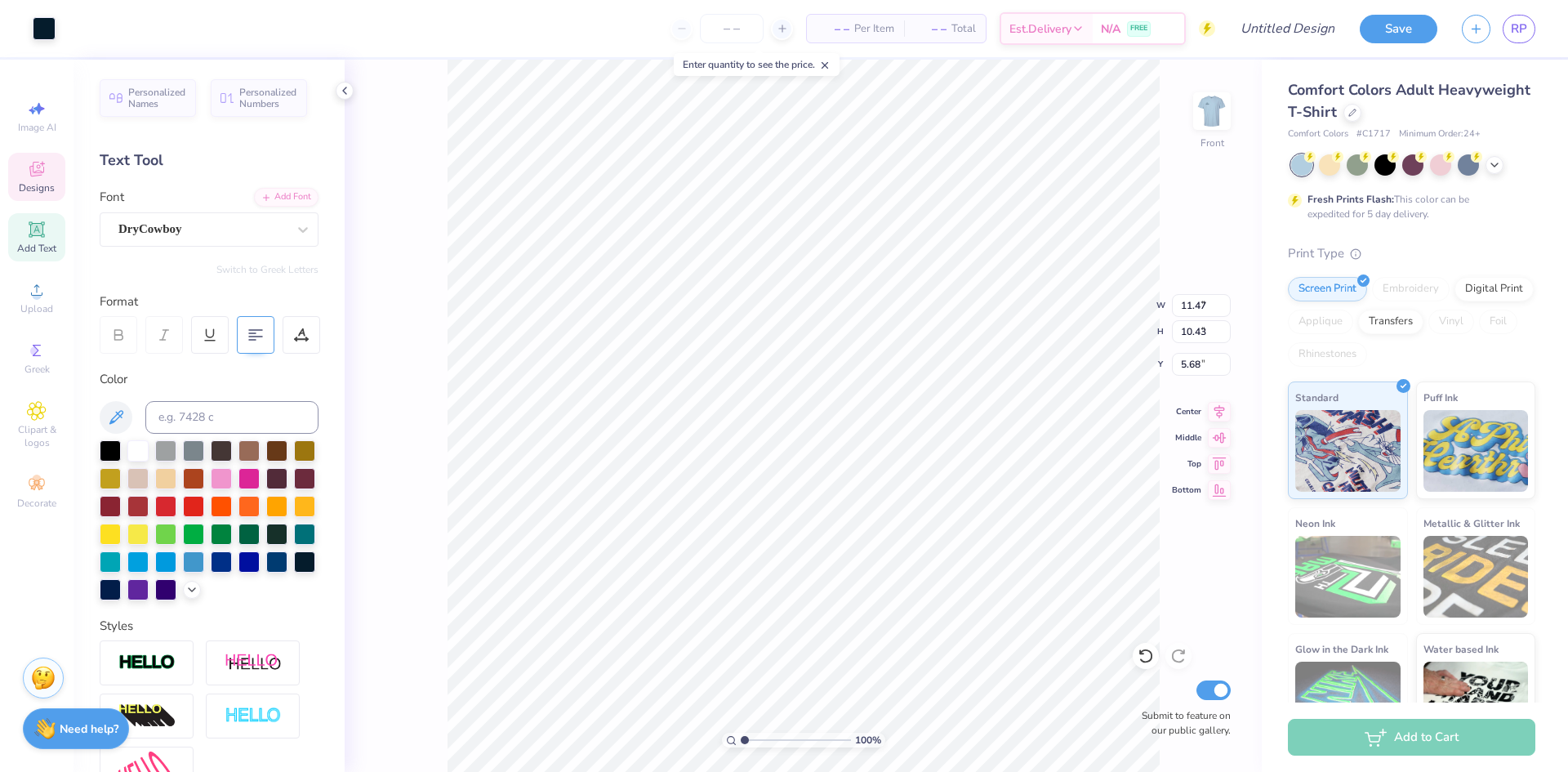
type input "3.84"
type input "11.47"
type input "10.43"
type input "5.68"
type input "10.97"
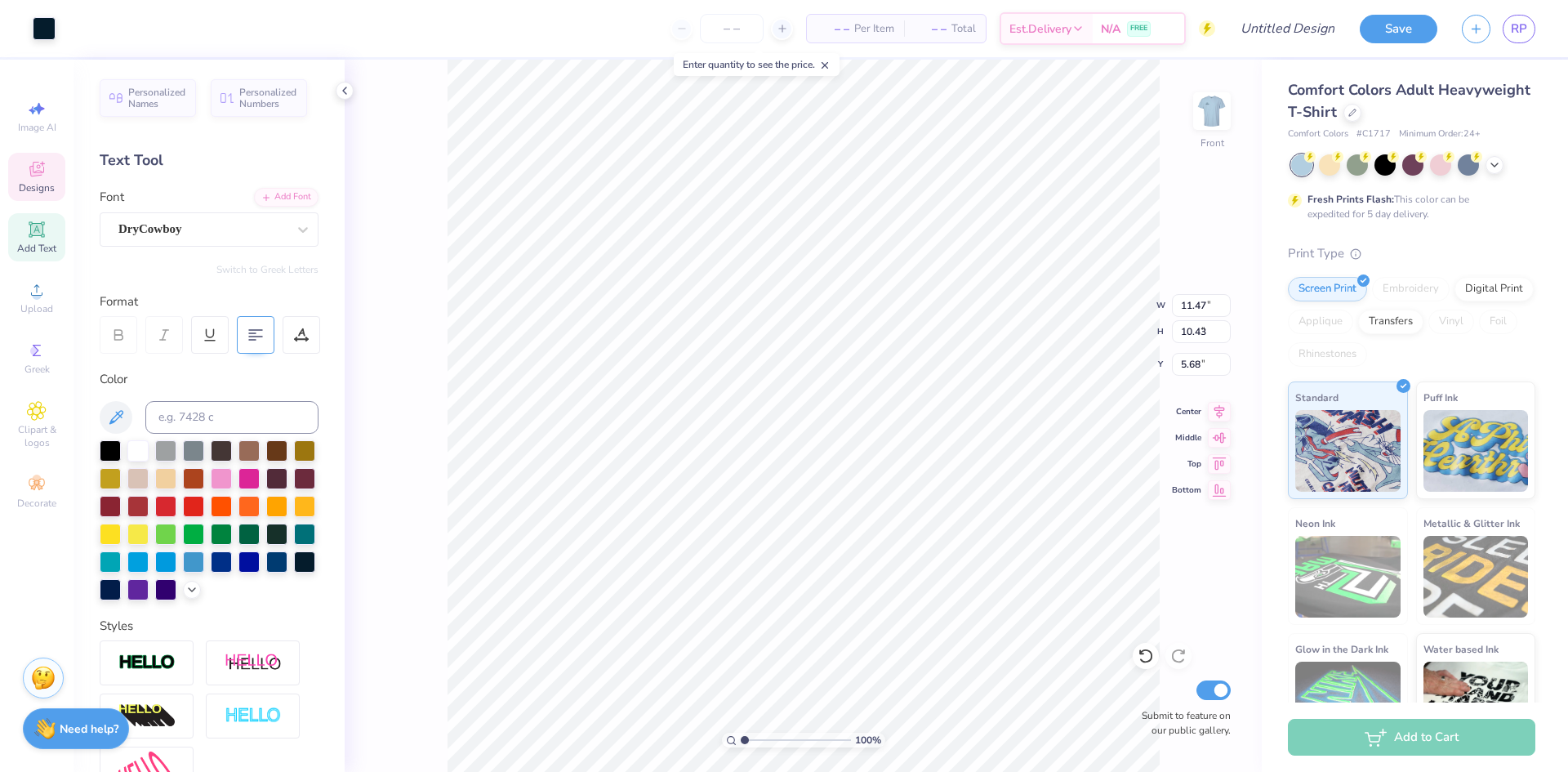
type input "9.98"
type input "11.17"
type input "10.16"
type input "8.79"
type input "1.88"
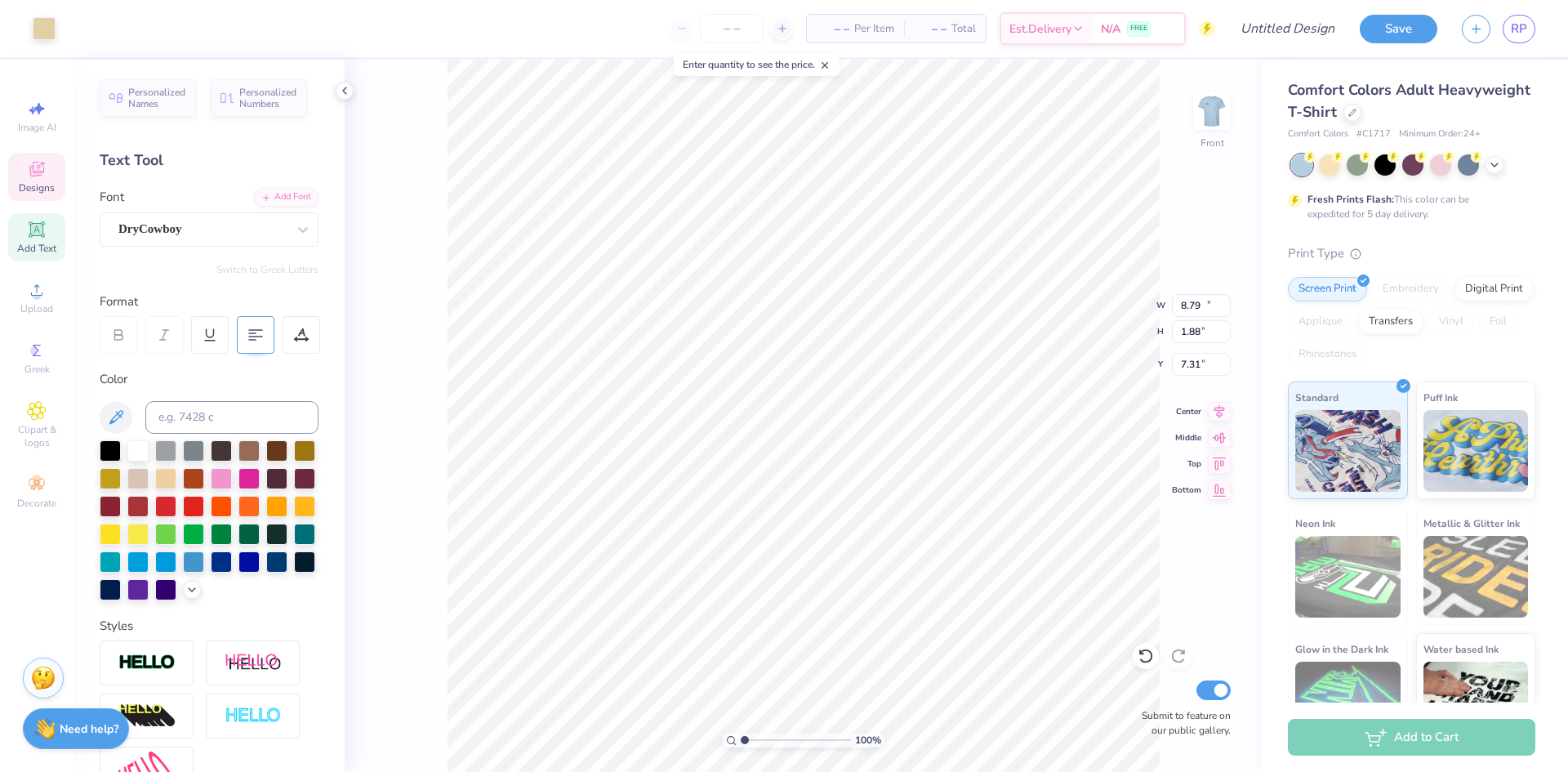
type input "10.45"
type input "7.91"
type input "7.31"
type input "10.10"
type input "7.56"
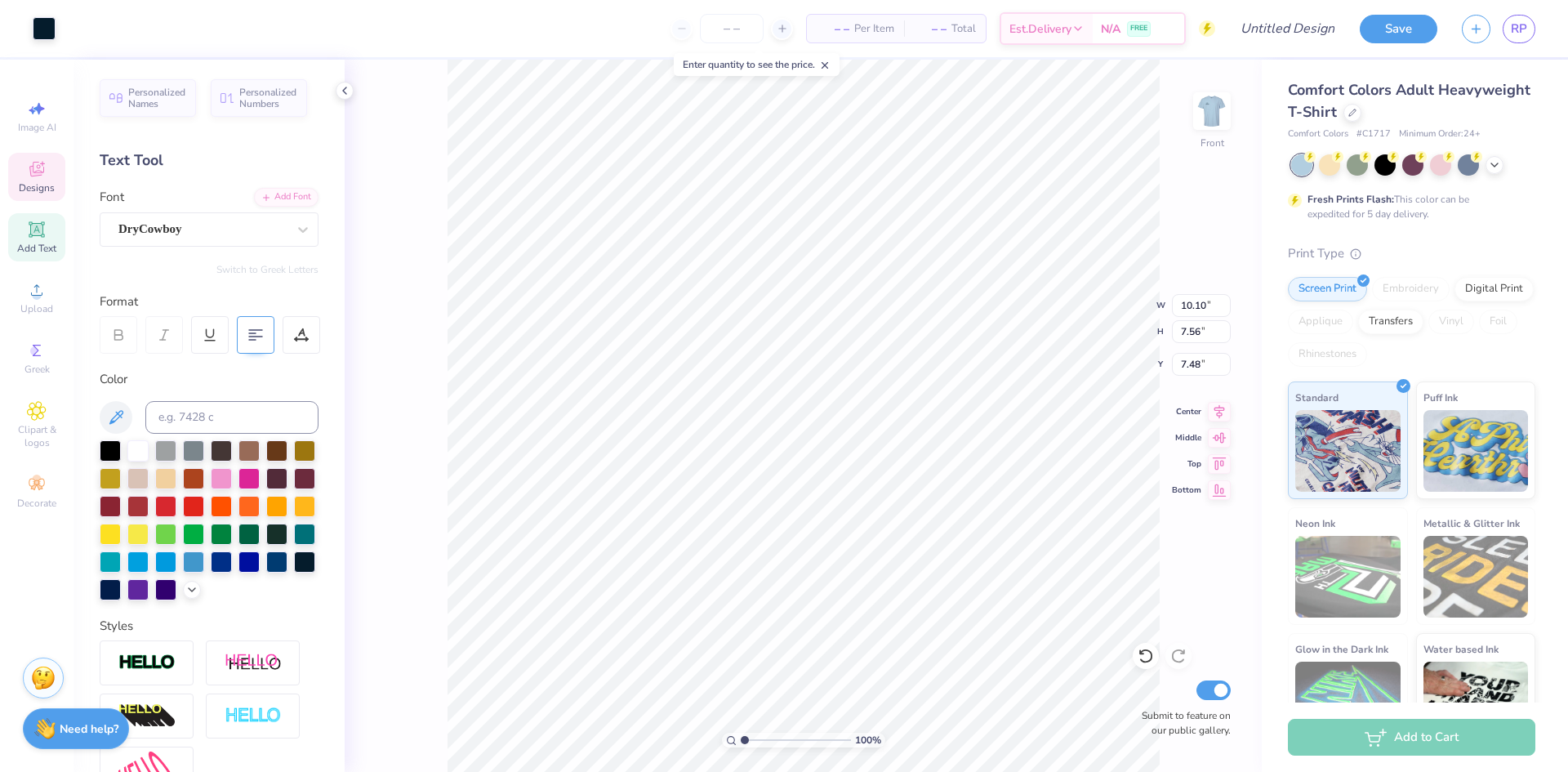
type input "7.66"
type input "6.65"
type input "10.10"
type input "7.56"
type input "6.83"
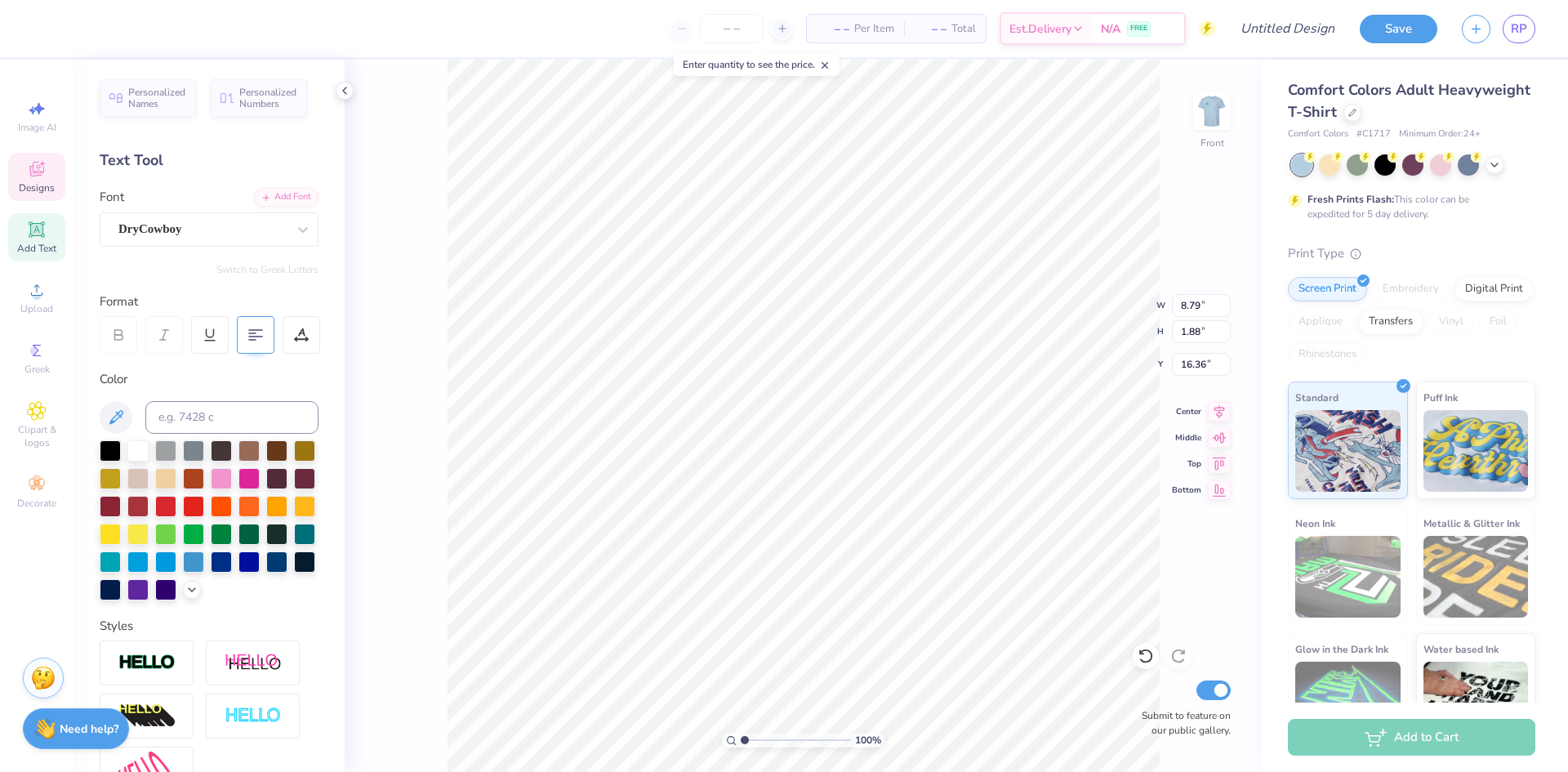
scroll to position [14, 2]
type textarea "I"
type textarea "you're beary special to us"
click at [256, 329] on icon at bounding box center [256, 335] width 15 height 15
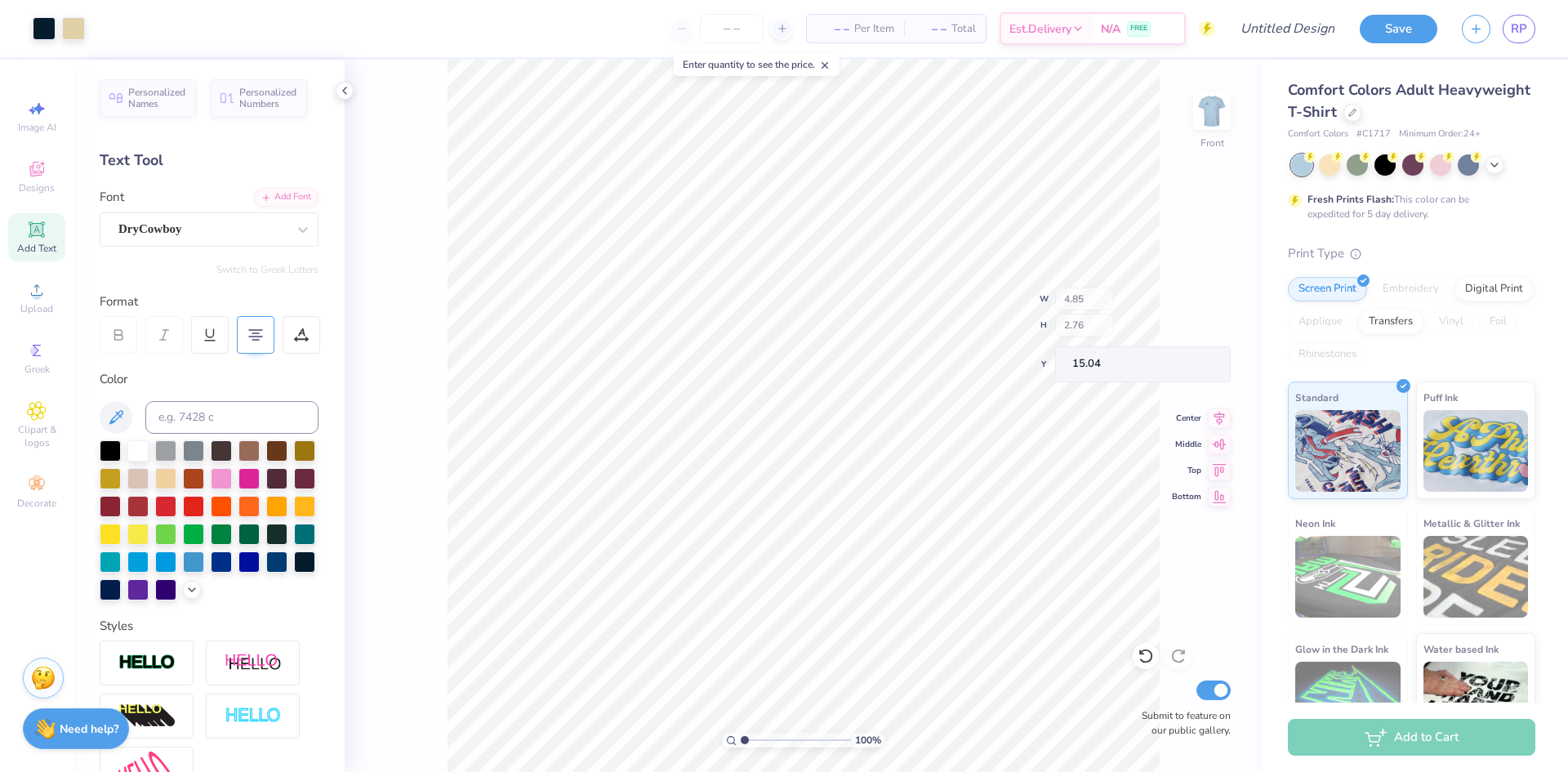
type input "15.04"
click at [729, 18] on input "number" at bounding box center [732, 29] width 64 height 29
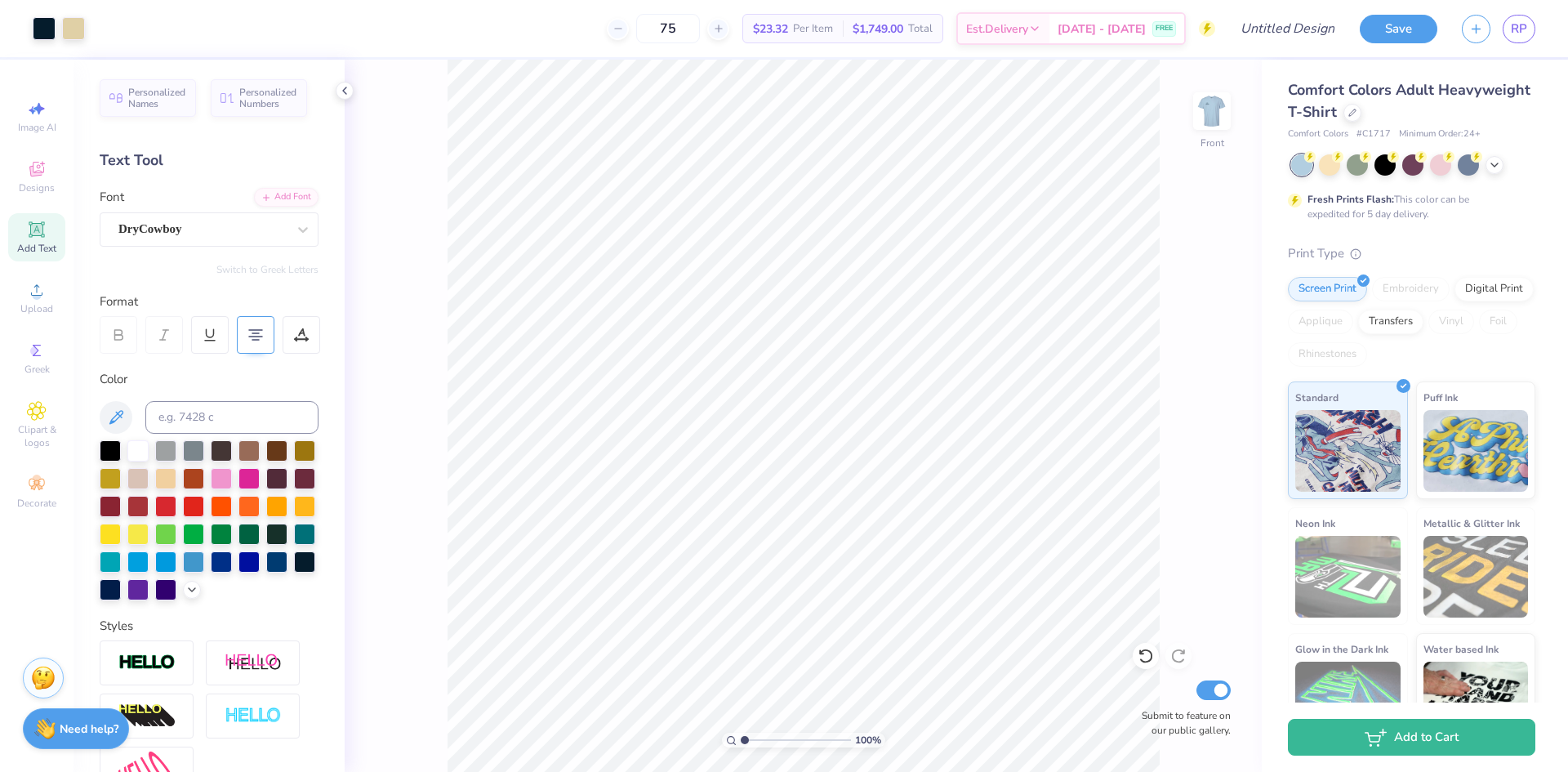
type input "75"
click at [1214, 116] on img at bounding box center [1212, 111] width 65 height 65
click at [1207, 124] on img at bounding box center [1212, 111] width 65 height 65
click at [724, 235] on li "Copy" at bounding box center [737, 240] width 128 height 32
click at [1212, 116] on img at bounding box center [1212, 111] width 65 height 65
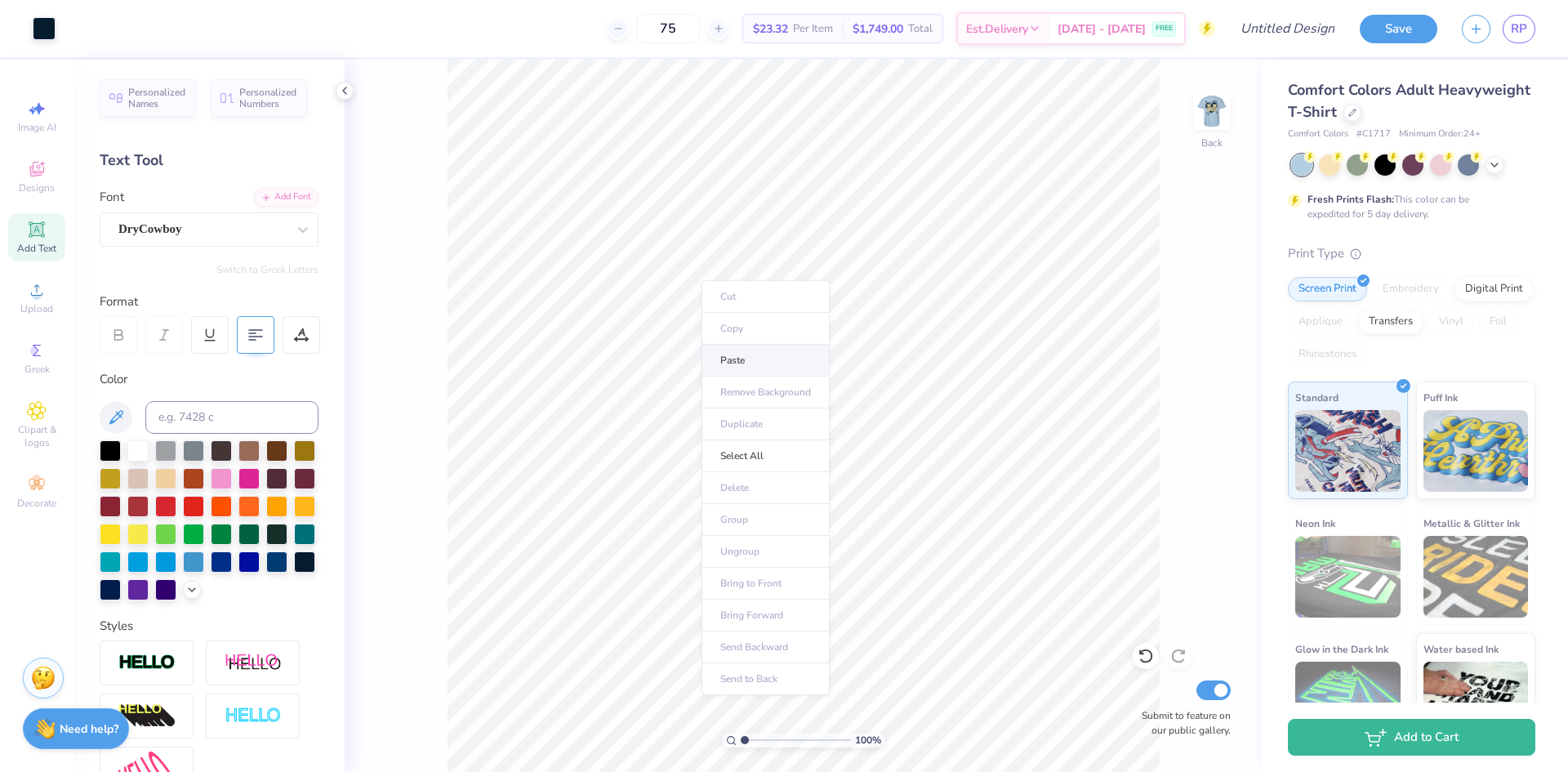
click at [732, 351] on li "Paste" at bounding box center [765, 360] width 128 height 32
type textarea "2026"
type input "5.31"
type input "1.60"
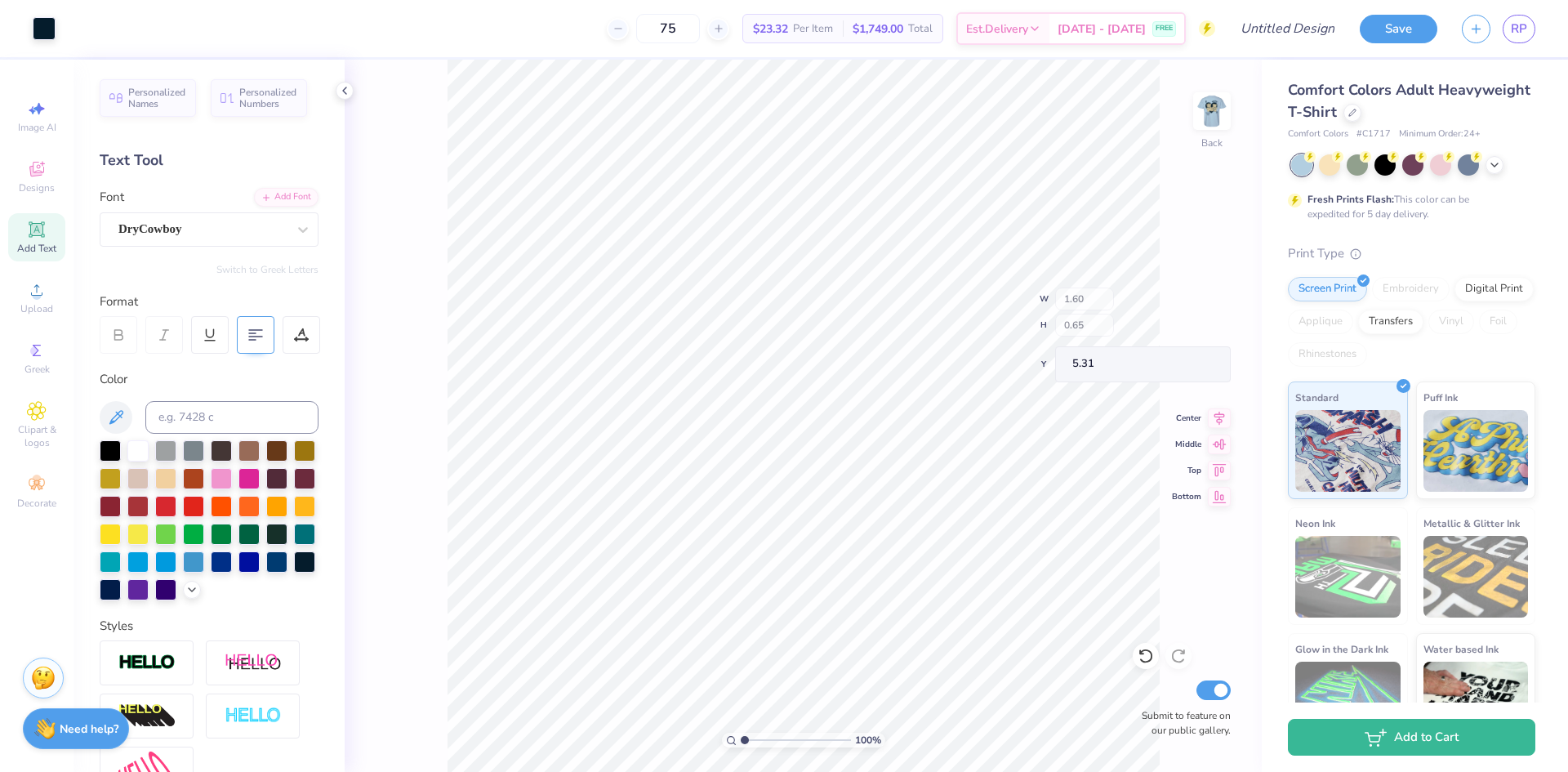
type input "0.65"
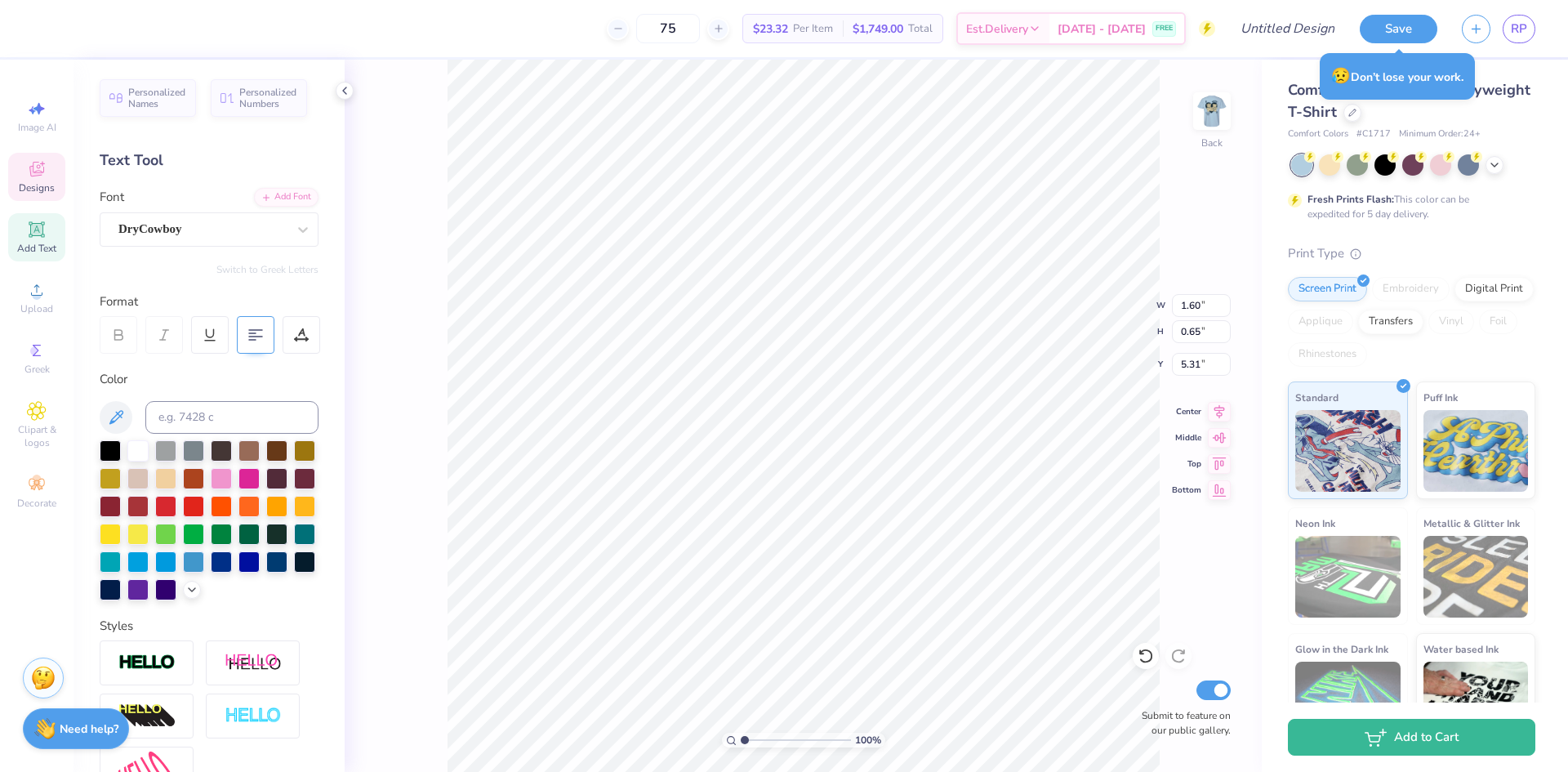
type input "5.49"
click at [744, 311] on li "Copy" at bounding box center [781, 311] width 128 height 32
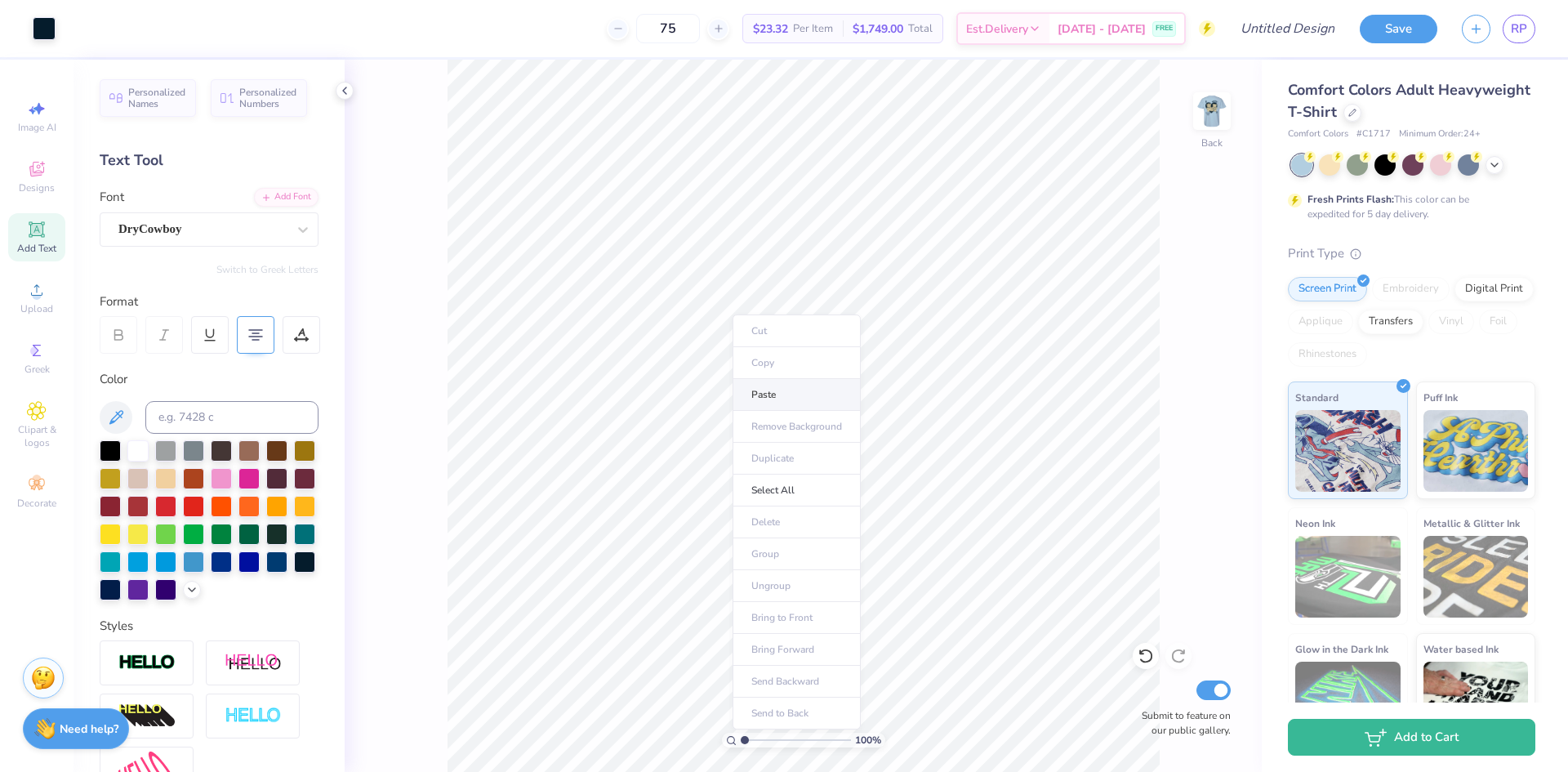
click at [760, 402] on li "Paste" at bounding box center [796, 394] width 128 height 32
type textarea "V"
type textarea "Nurses Week"
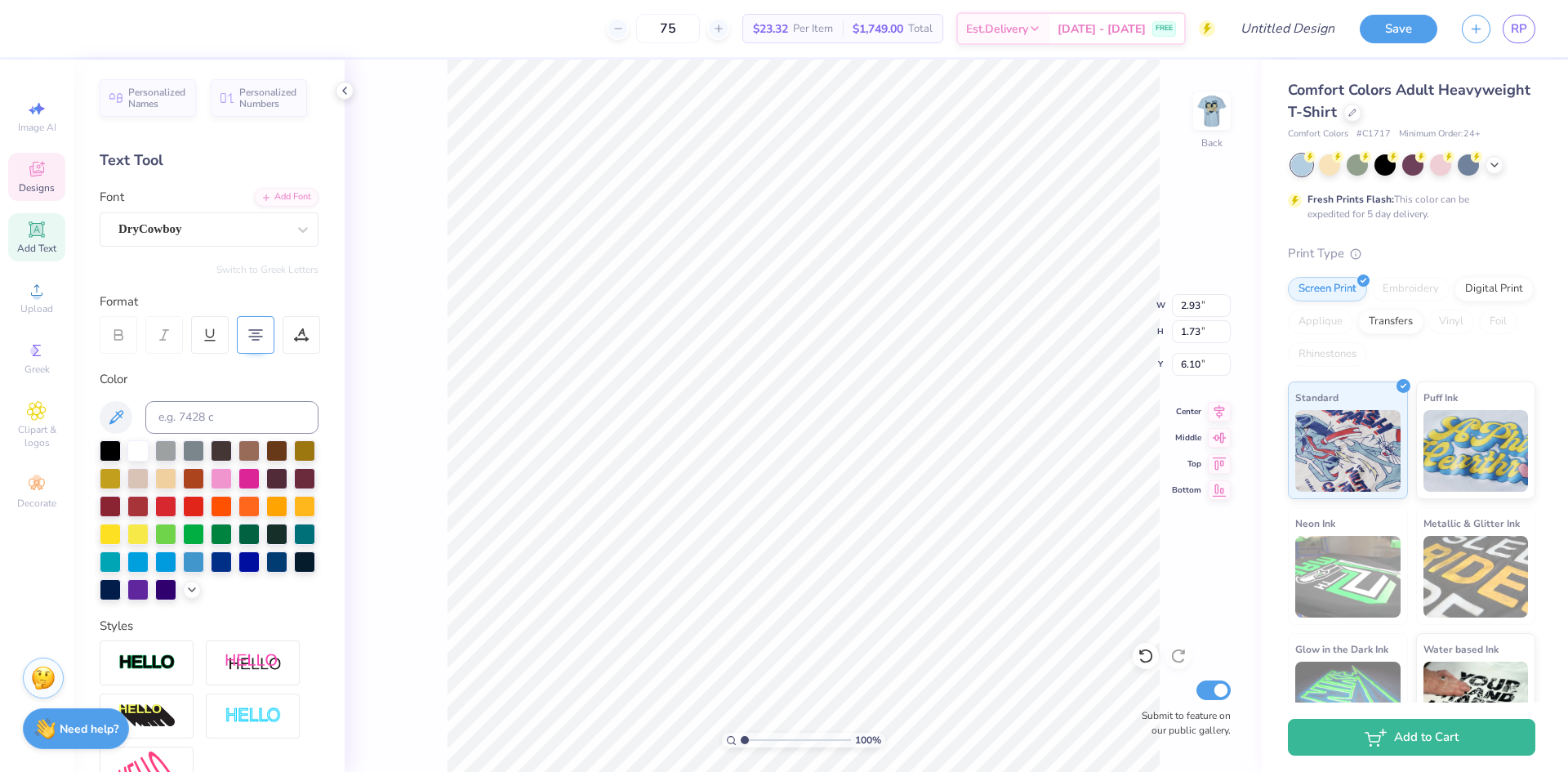
scroll to position [14, 5]
type input "4.03"
type input "0.63"
type input "6.37"
type input "5.52"
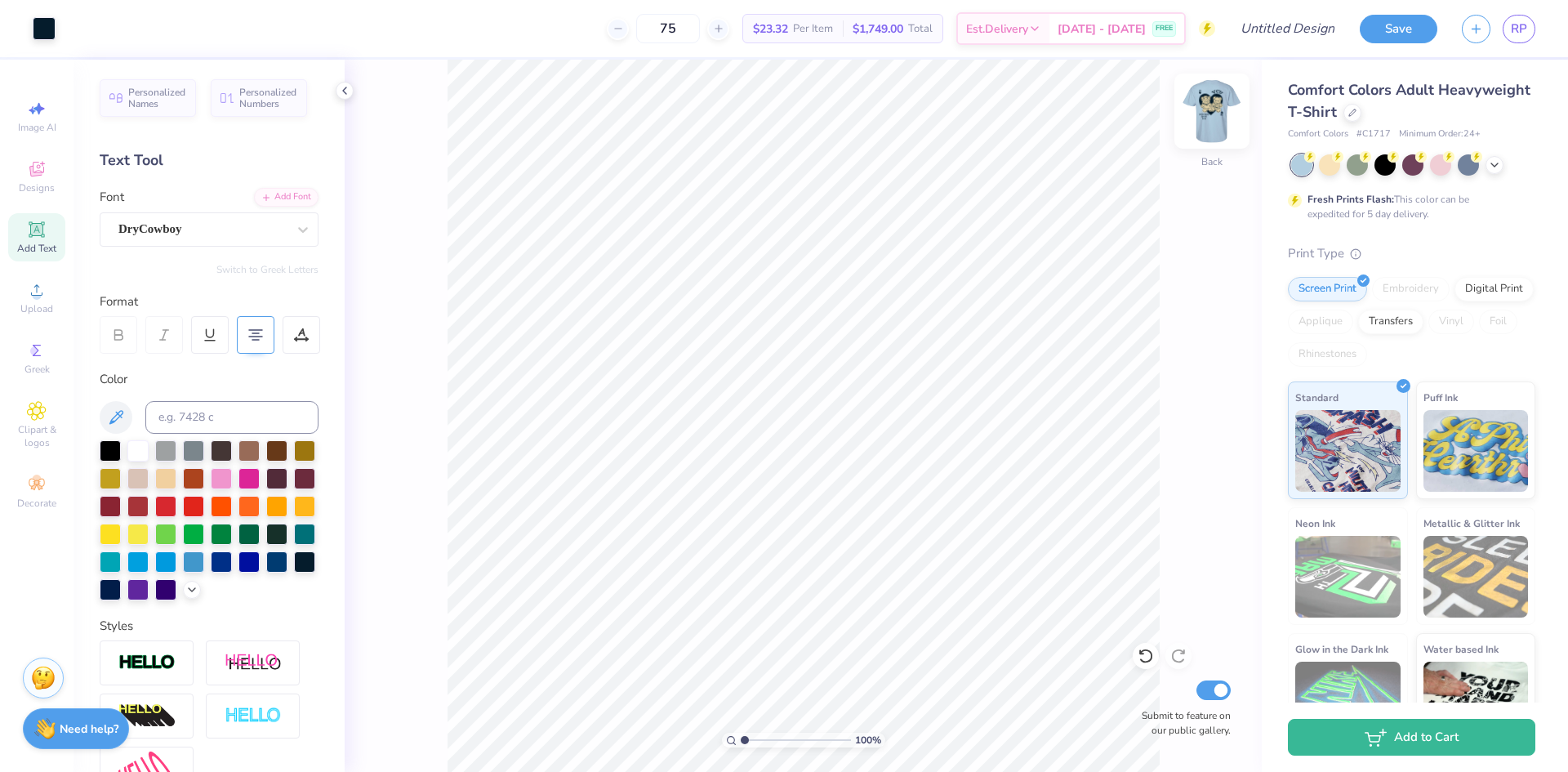
click at [1221, 113] on img at bounding box center [1212, 111] width 65 height 65
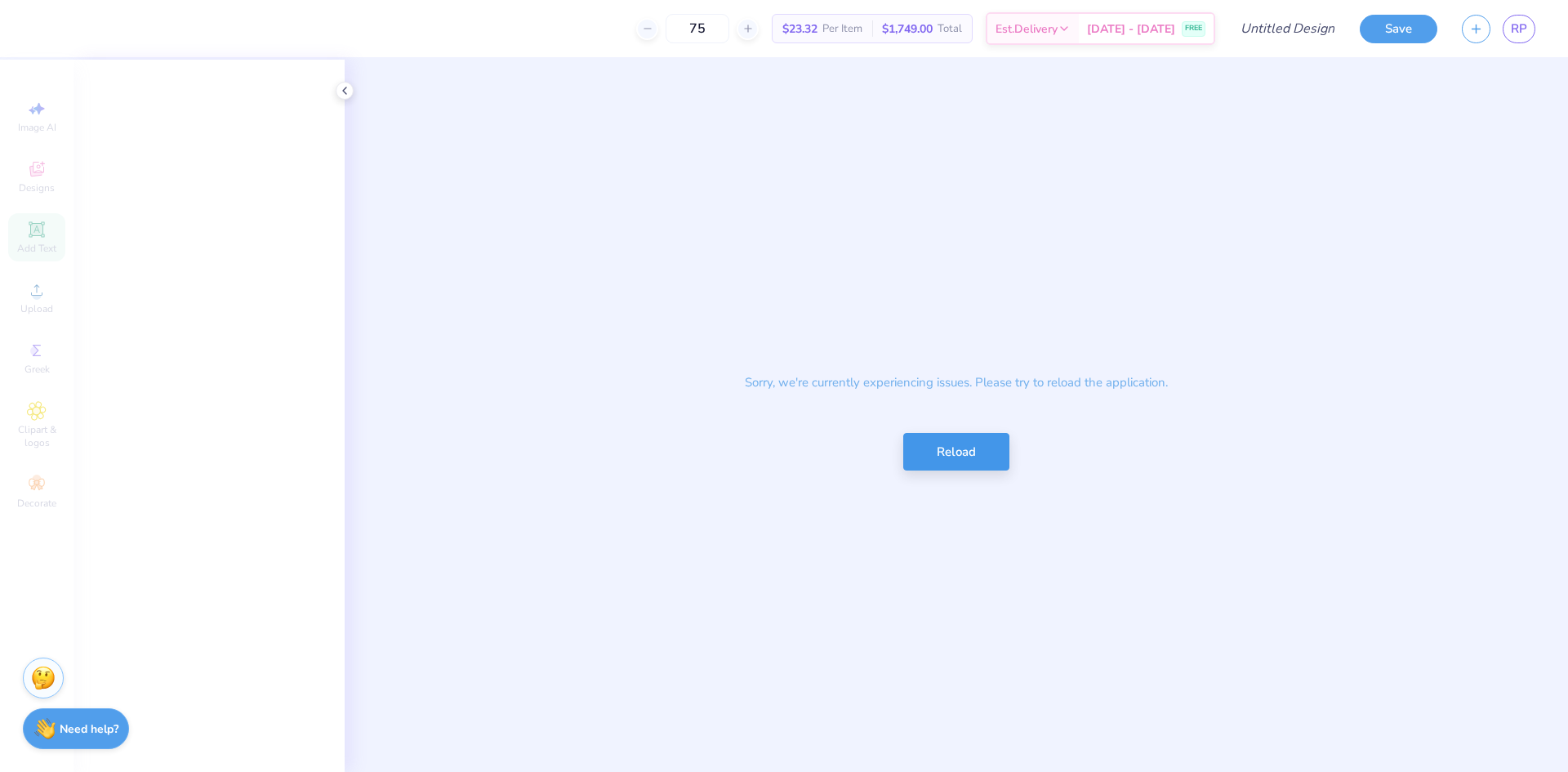
click at [970, 456] on button "Reload" at bounding box center [956, 451] width 106 height 38
